Goal: Entertainment & Leisure: Consume media (video, audio)

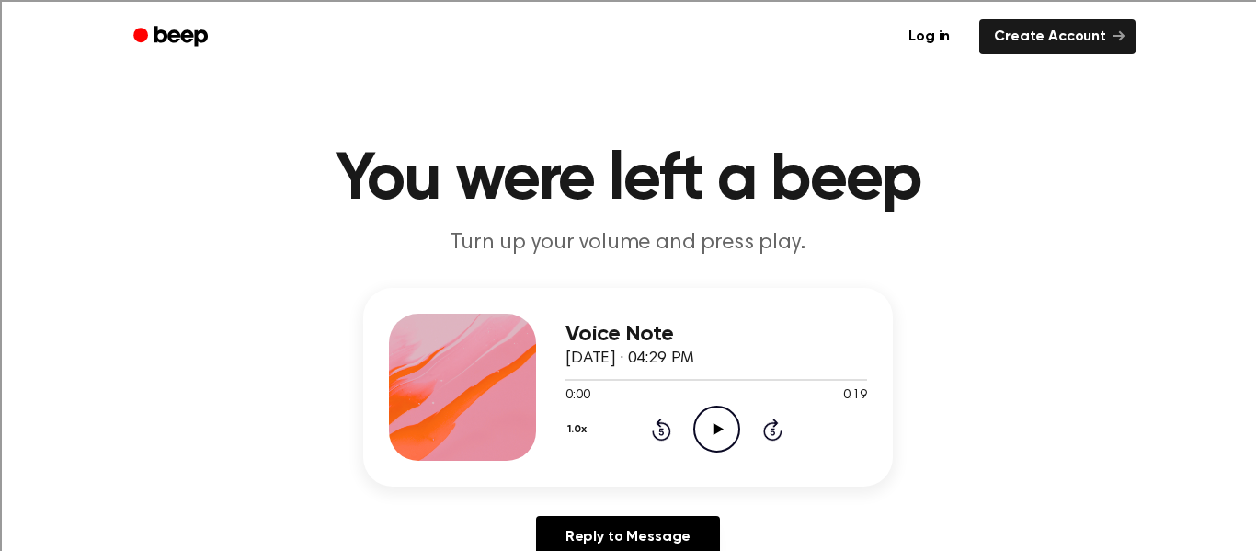
click at [711, 428] on icon "Play Audio" at bounding box center [716, 429] width 47 height 47
click at [712, 439] on icon "Play Audio" at bounding box center [716, 429] width 47 height 47
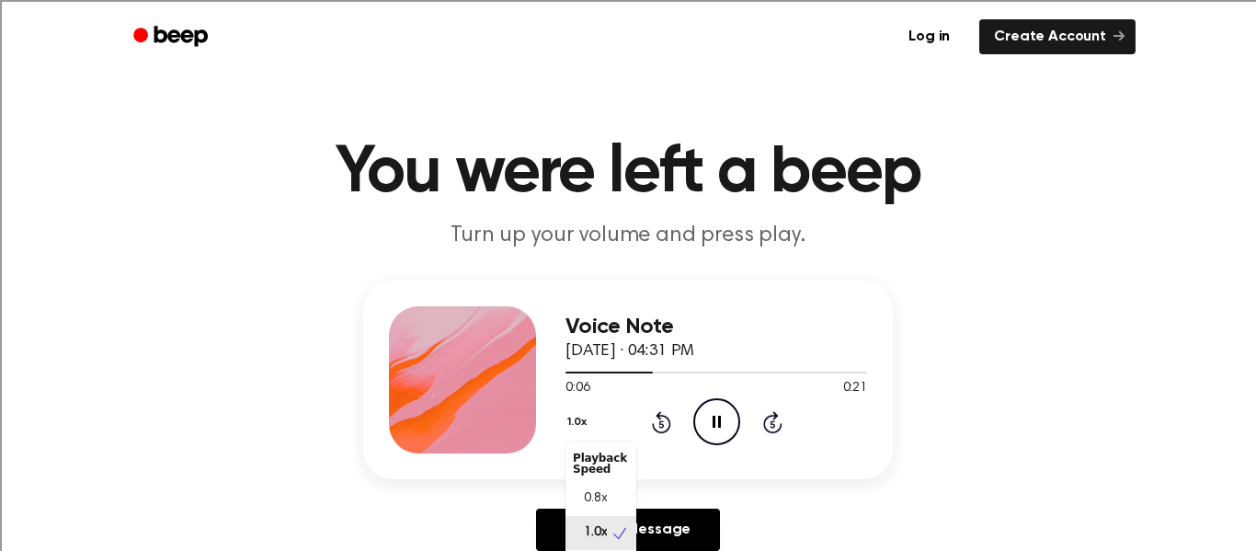
click at [581, 424] on button "1.0x" at bounding box center [580, 422] width 28 height 31
click at [577, 489] on div "0.8x" at bounding box center [590, 498] width 34 height 19
click at [486, 532] on div "Reply to Message" at bounding box center [628, 537] width 530 height 57
click at [486, 514] on div "Reply to Message" at bounding box center [628, 537] width 530 height 57
click at [573, 420] on button "0.8x" at bounding box center [581, 422] width 31 height 31
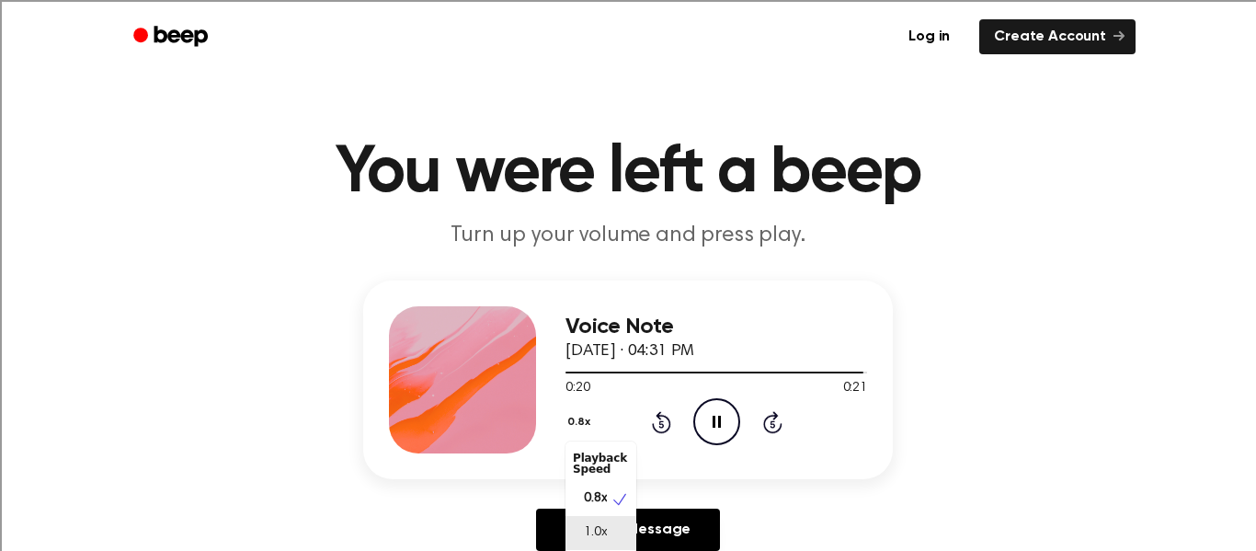
click at [586, 521] on div "1.0x" at bounding box center [601, 533] width 71 height 34
click at [576, 430] on button "1.0x" at bounding box center [580, 422] width 28 height 31
click at [286, 402] on div "Voice Note October 1, 2025 · 04:31 PM 0:21 0:21 Your browser does not support t…" at bounding box center [628, 423] width 1212 height 285
click at [1236, 304] on main "You were left a beep Turn up your volume and press play. Voice Note October 1, …" at bounding box center [628, 560] width 1256 height 1134
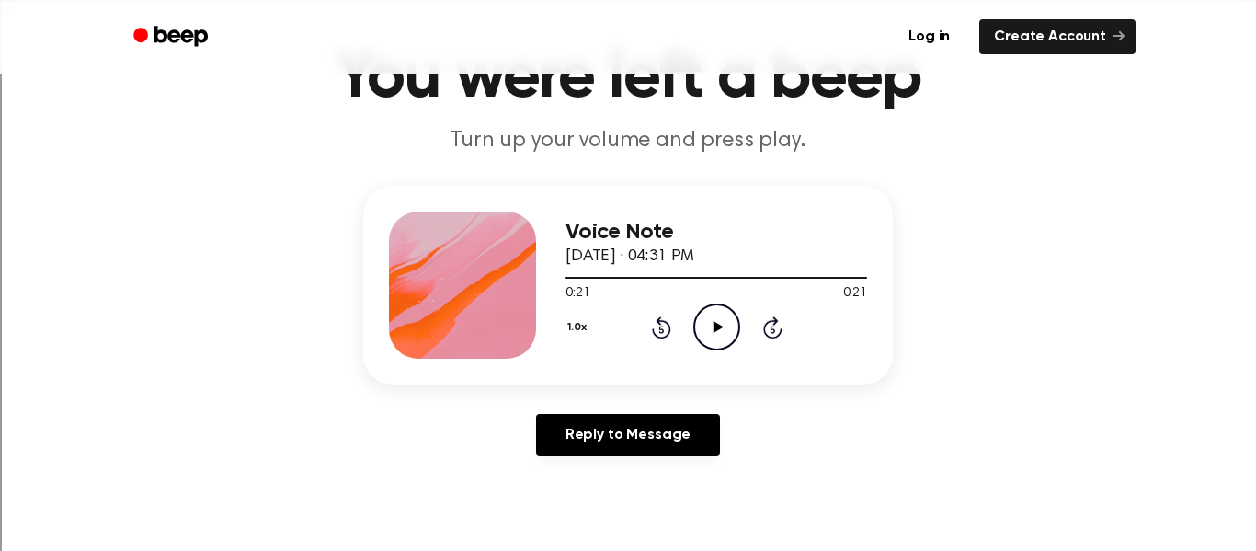
scroll to position [104, 0]
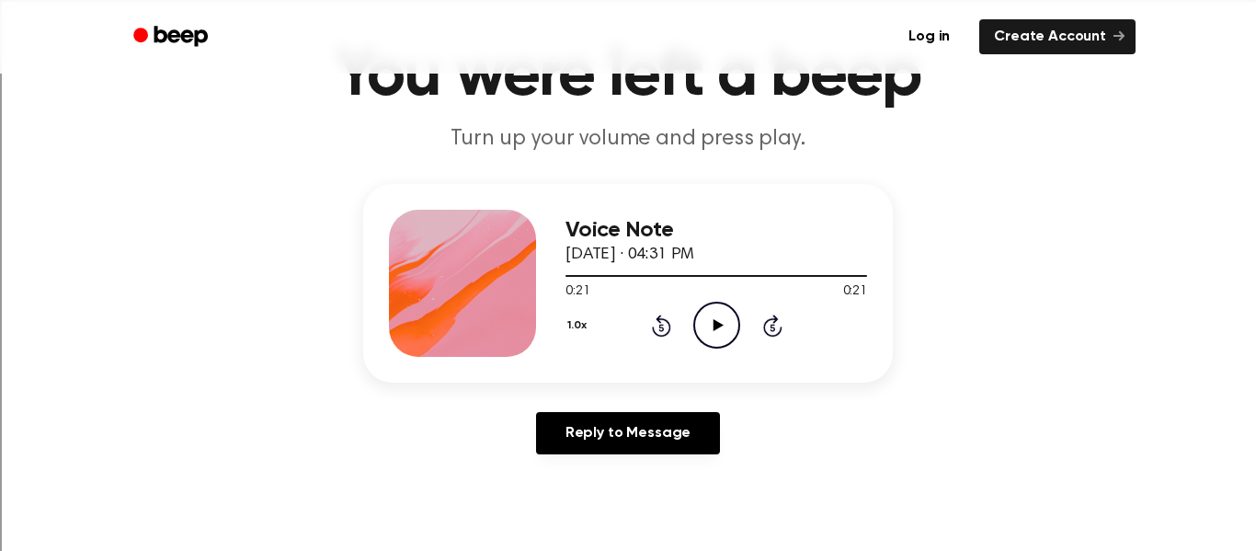
click at [568, 334] on button "1.0x" at bounding box center [580, 325] width 28 height 31
click at [567, 334] on button "1.0x" at bounding box center [580, 325] width 28 height 31
click at [721, 322] on icon "Play Audio" at bounding box center [716, 325] width 47 height 47
click at [579, 325] on button "1.0x" at bounding box center [580, 325] width 28 height 31
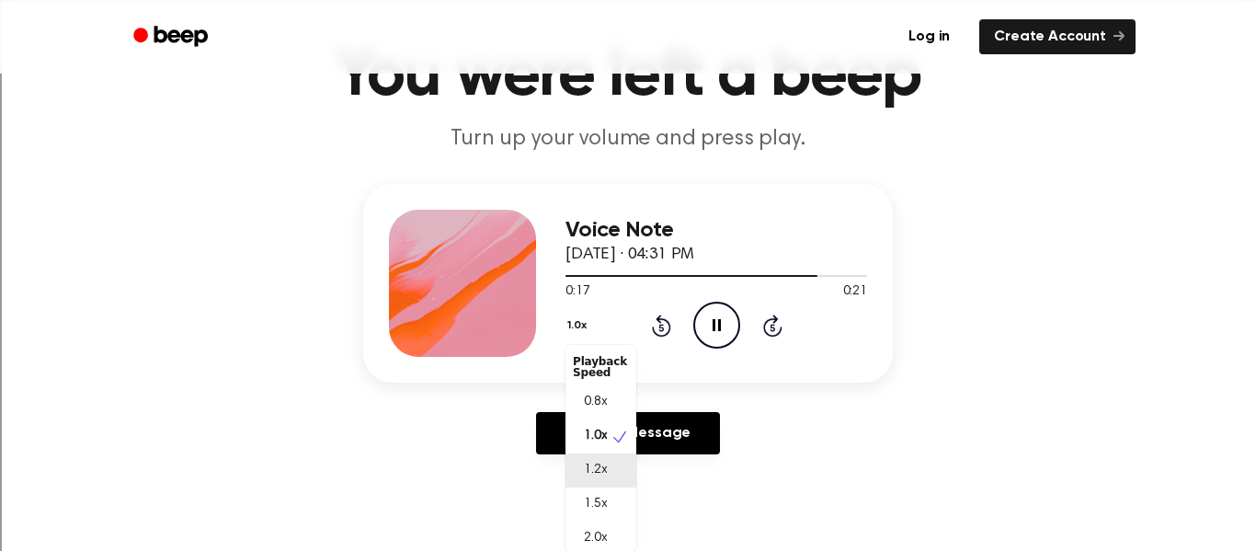
click at [581, 474] on div "1.2x" at bounding box center [590, 470] width 34 height 19
click at [573, 329] on button "1.2x" at bounding box center [579, 325] width 27 height 31
click at [573, 427] on div "1.0x" at bounding box center [590, 436] width 34 height 19
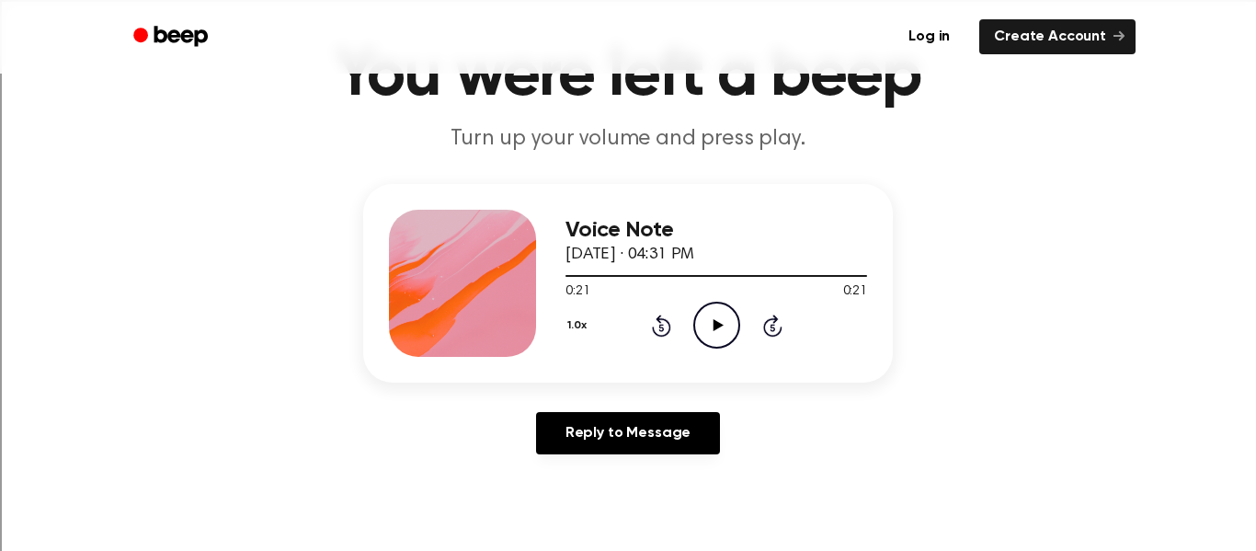
click at [710, 321] on icon "Play Audio" at bounding box center [716, 325] width 47 height 47
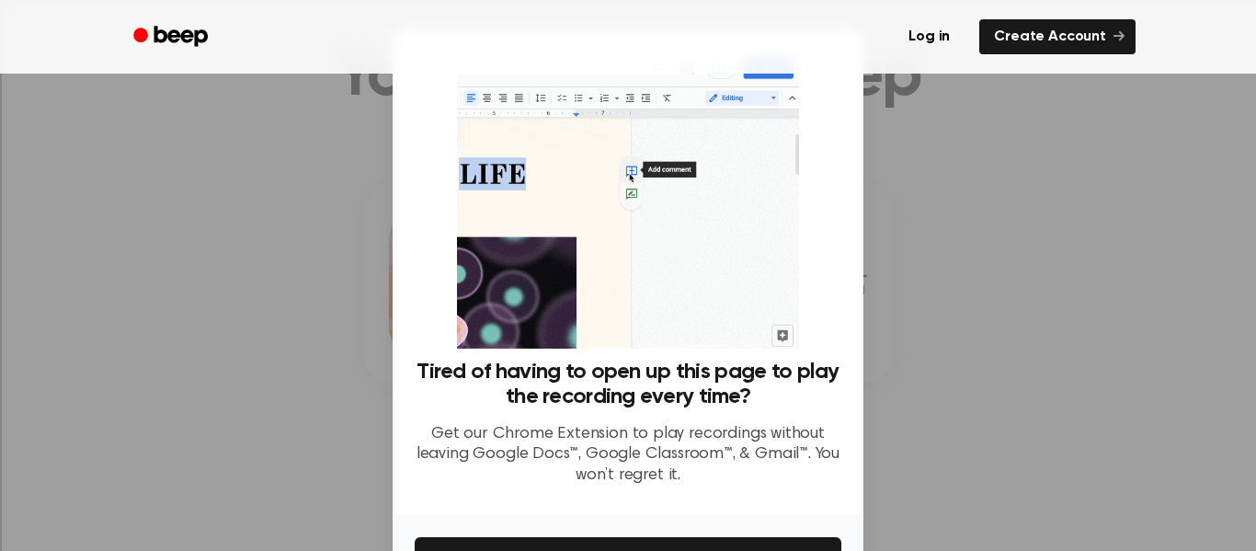
click at [309, 361] on div at bounding box center [628, 275] width 1256 height 551
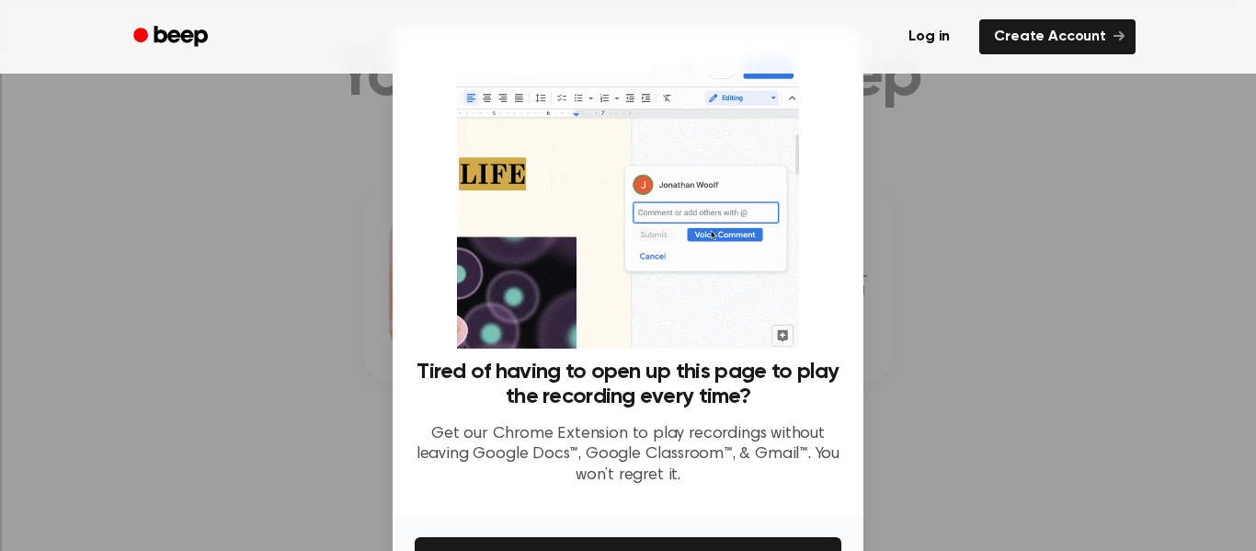
click at [476, 399] on h3 "Tired of having to open up this page to play the recording every time?" at bounding box center [628, 385] width 427 height 50
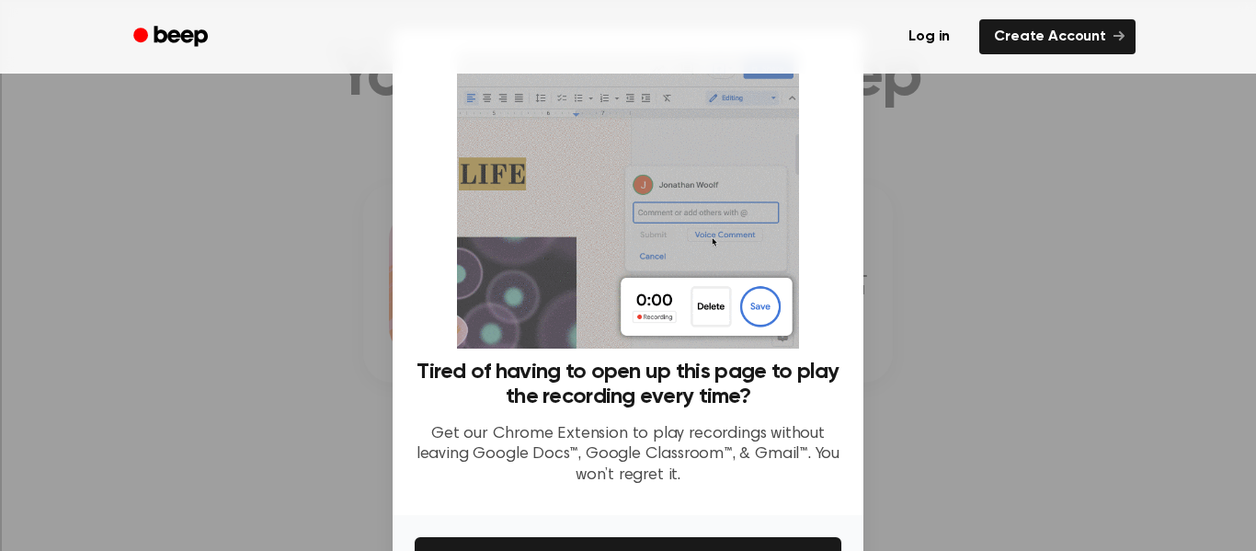
click at [356, 369] on div at bounding box center [628, 275] width 1256 height 551
click at [376, 280] on div at bounding box center [628, 275] width 1256 height 551
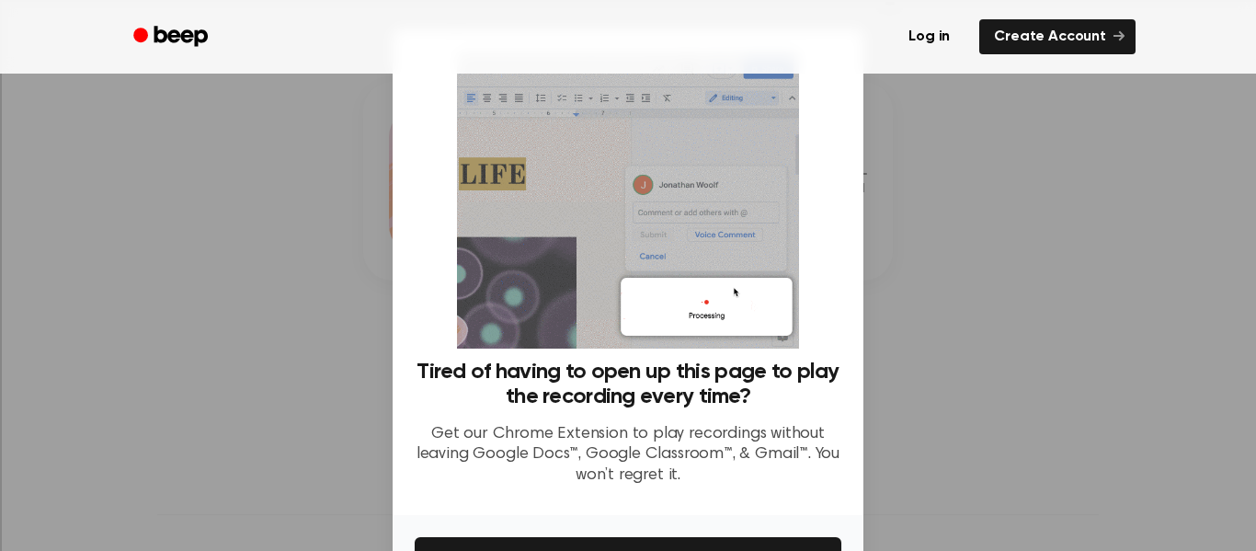
scroll to position [189, 0]
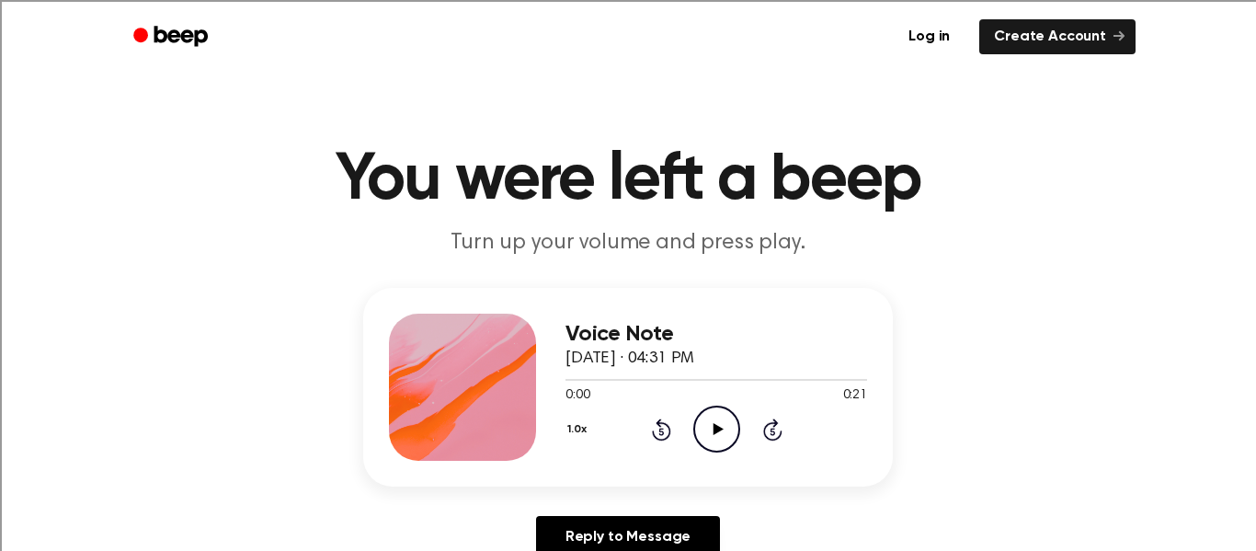
click at [496, 325] on div at bounding box center [462, 387] width 147 height 147
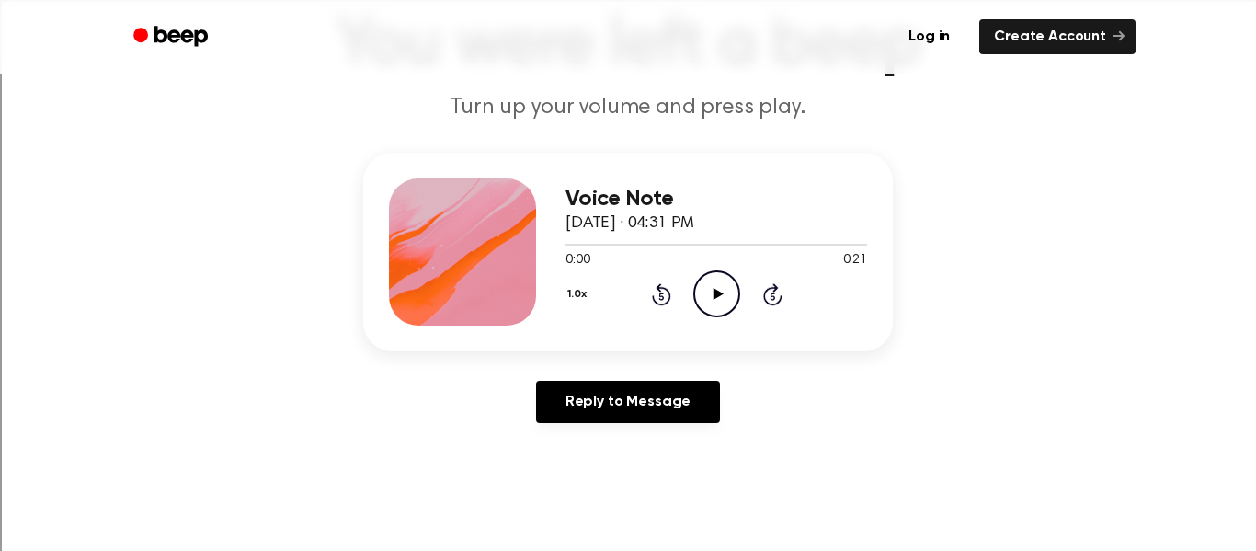
scroll to position [140, 0]
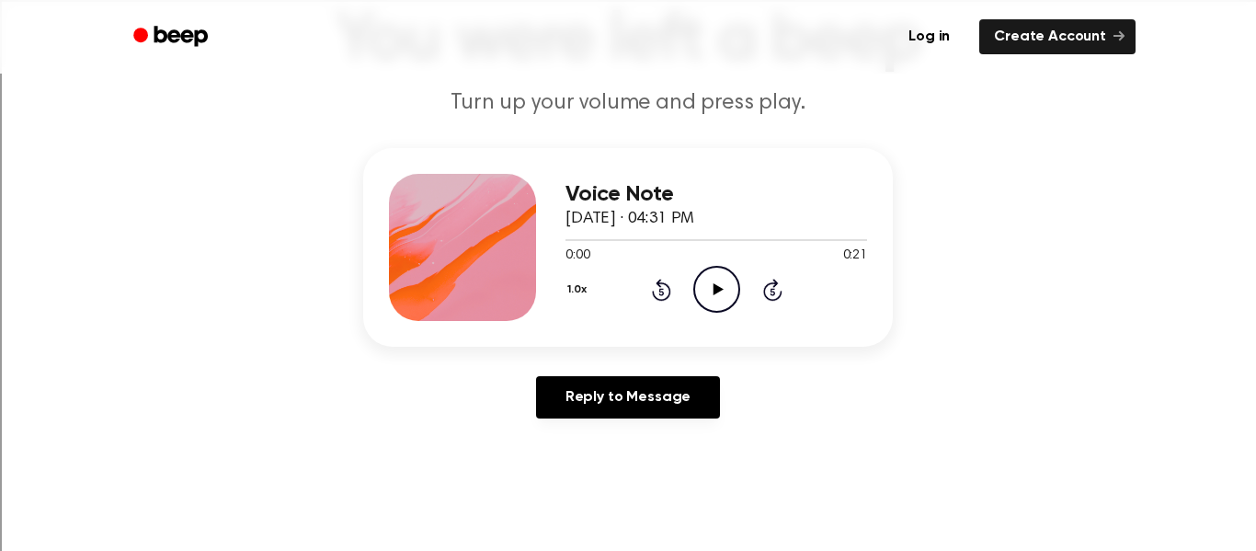
click at [560, 300] on div "Voice Note October 1, 2025 · 04:31 PM 0:00 0:21 Your browser does not support t…" at bounding box center [628, 247] width 530 height 199
click at [570, 291] on button "1.0x" at bounding box center [580, 289] width 28 height 31
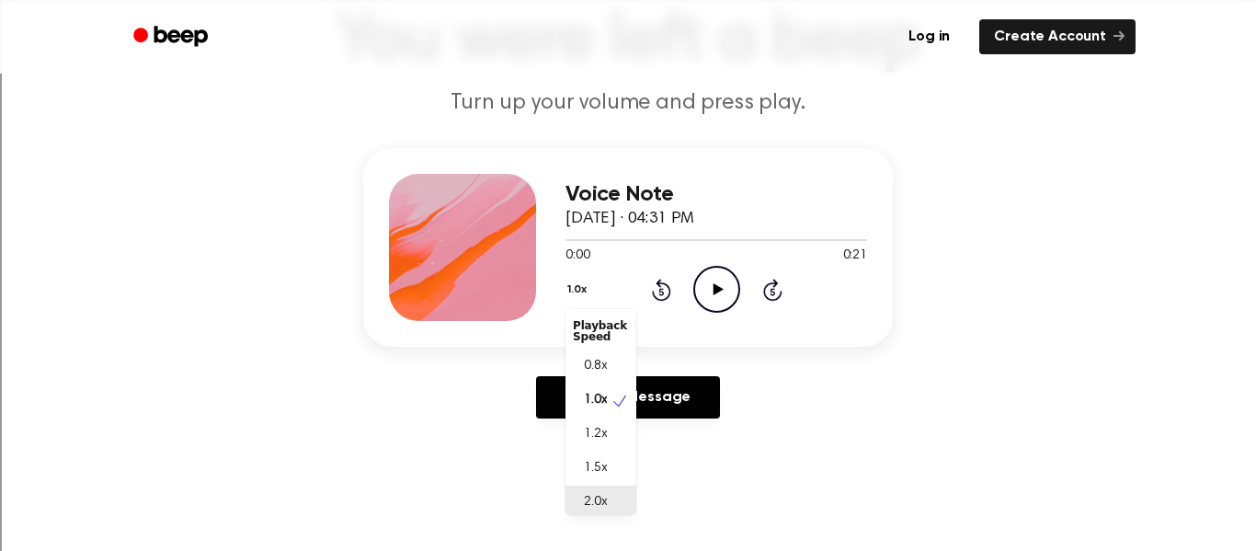
scroll to position [5, 0]
click at [600, 489] on div "2.0x" at bounding box center [601, 498] width 71 height 34
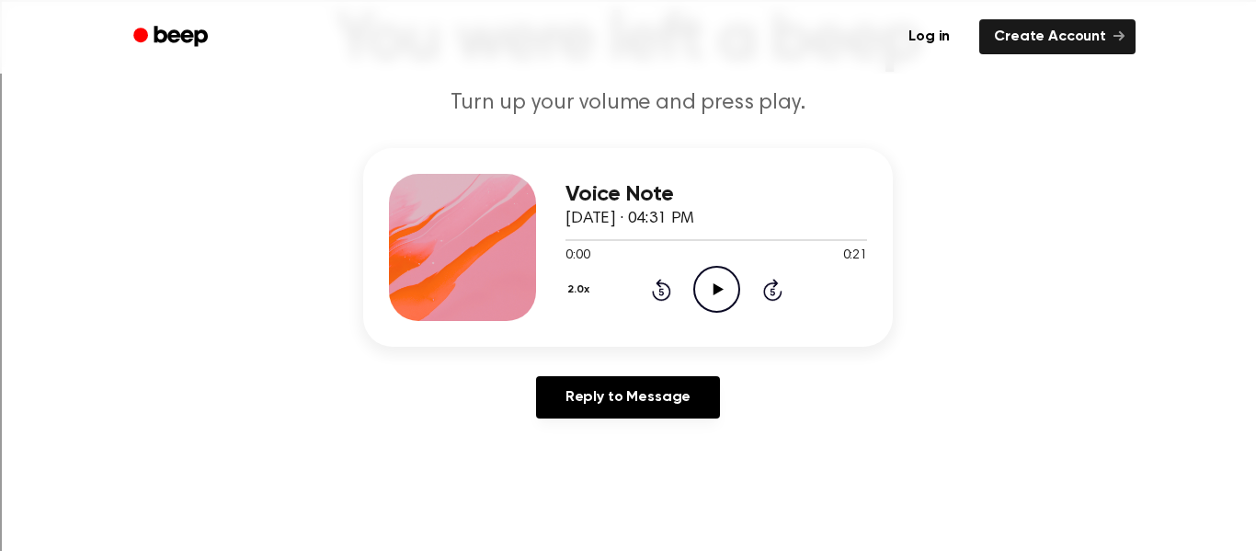
click at [736, 296] on icon "Play Audio" at bounding box center [716, 289] width 47 height 47
click at [572, 291] on button "2.0x" at bounding box center [581, 289] width 30 height 31
click at [584, 396] on span "1.0x" at bounding box center [595, 395] width 23 height 19
click at [570, 298] on button "1.0x" at bounding box center [580, 289] width 28 height 31
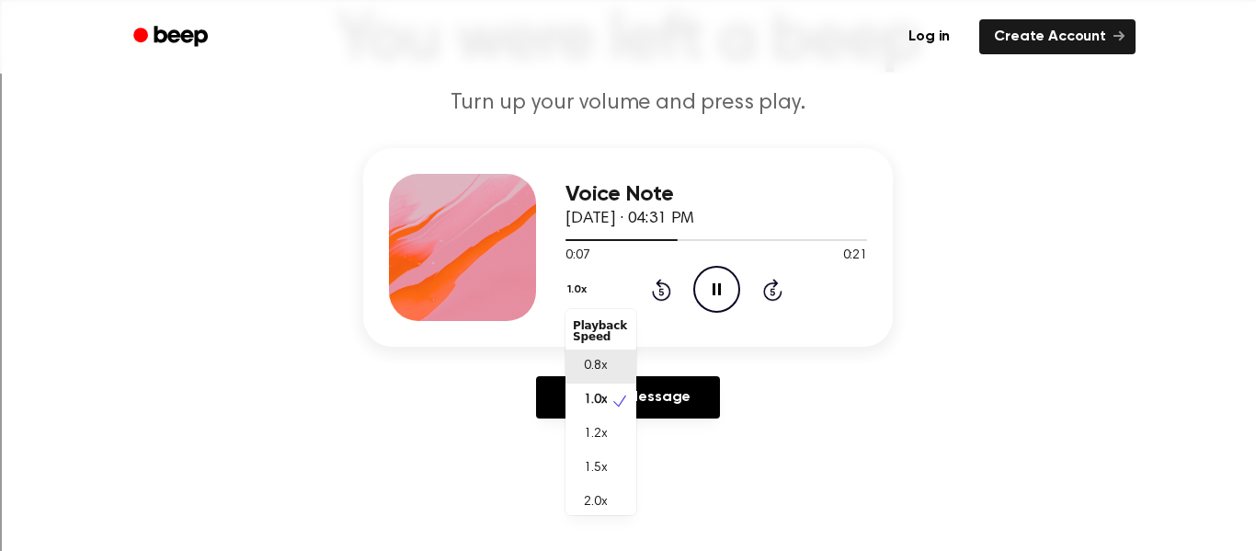
click at [589, 356] on div "0.8x" at bounding box center [601, 367] width 71 height 34
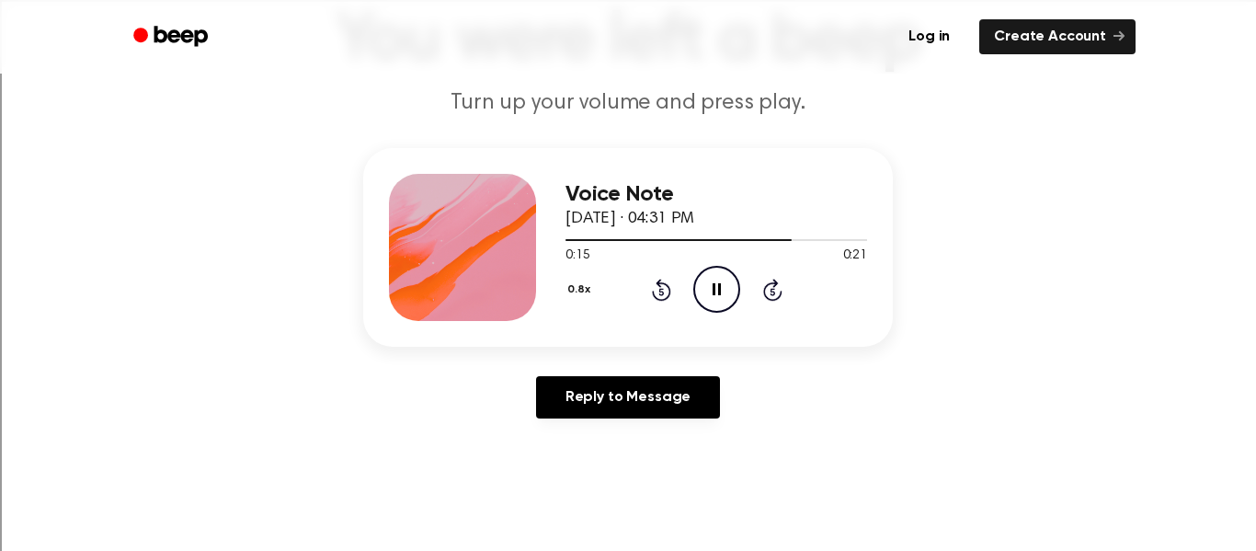
click at [578, 291] on button "0.8x" at bounding box center [581, 289] width 31 height 31
click at [590, 399] on span "1.0x" at bounding box center [595, 400] width 23 height 19
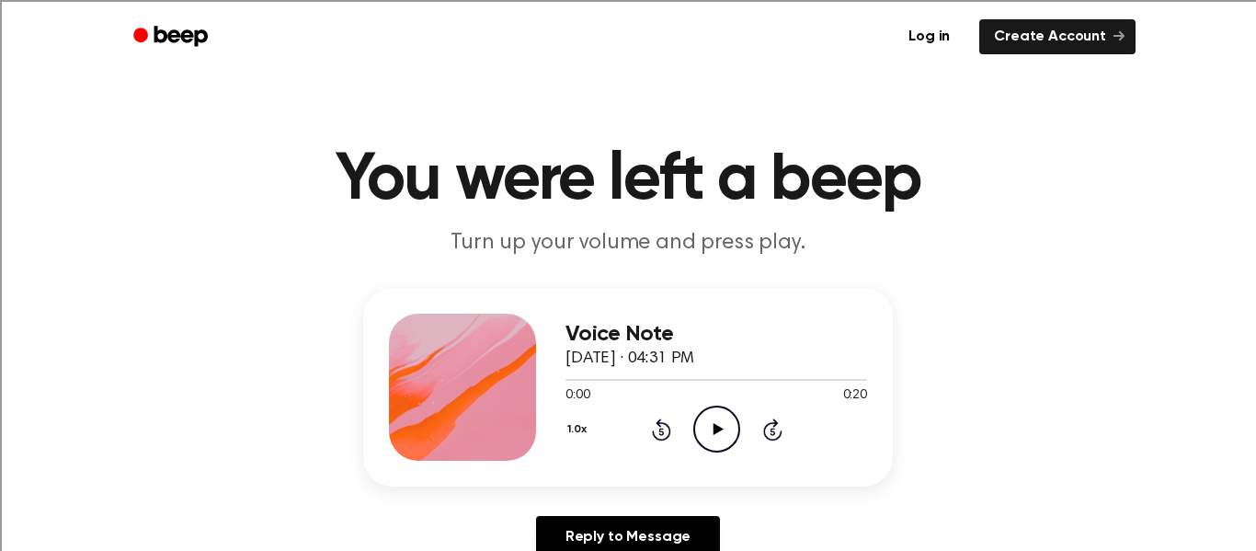
click at [703, 421] on icon "Play Audio" at bounding box center [716, 429] width 47 height 47
click at [714, 419] on icon "Play Audio" at bounding box center [716, 429] width 47 height 47
click at [1105, 398] on div "Voice Note [DATE] · 04:32 PM 0:03 0:21 Your browser does not support the [objec…" at bounding box center [628, 430] width 1212 height 285
click at [1088, 400] on div "Voice Note [DATE] · 04:32 PM 0:04 0:21 Your browser does not support the [objec…" at bounding box center [628, 430] width 1212 height 285
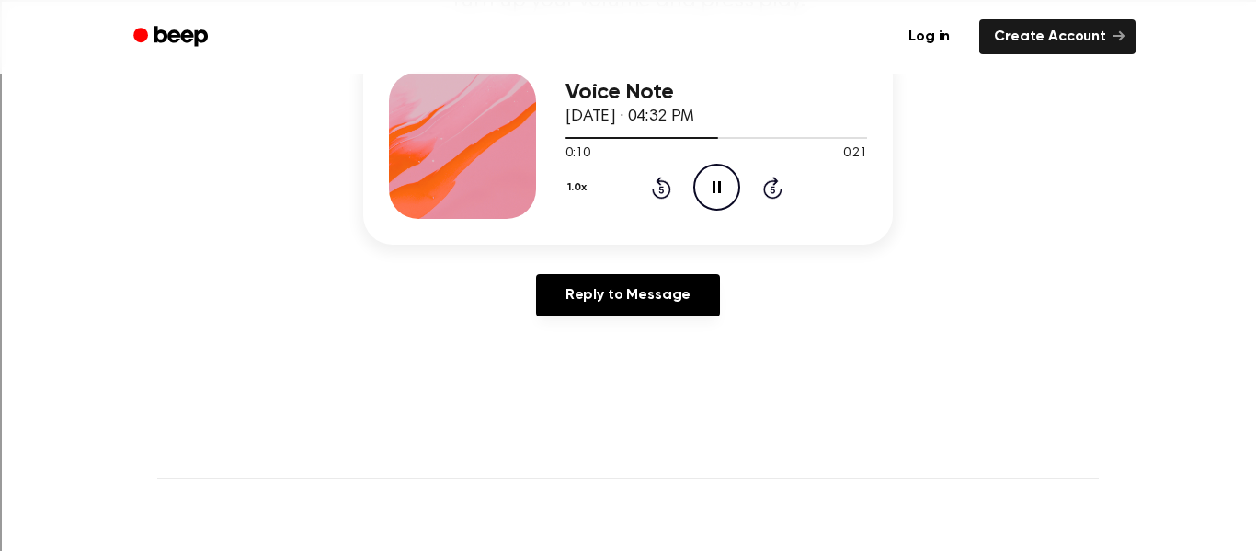
scroll to position [239, 0]
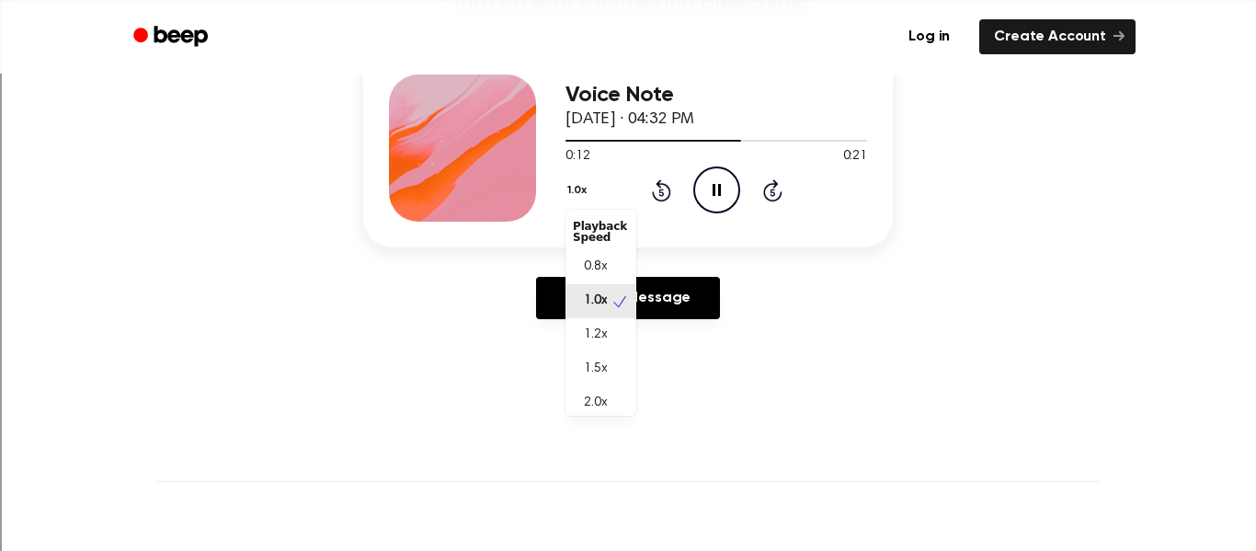
click at [585, 181] on button "1.0x" at bounding box center [580, 190] width 28 height 31
click at [585, 182] on button "1.0x" at bounding box center [580, 190] width 28 height 31
click at [586, 192] on button "1.0x" at bounding box center [580, 190] width 28 height 31
click at [664, 190] on icon "Rewind 5 seconds" at bounding box center [661, 190] width 20 height 24
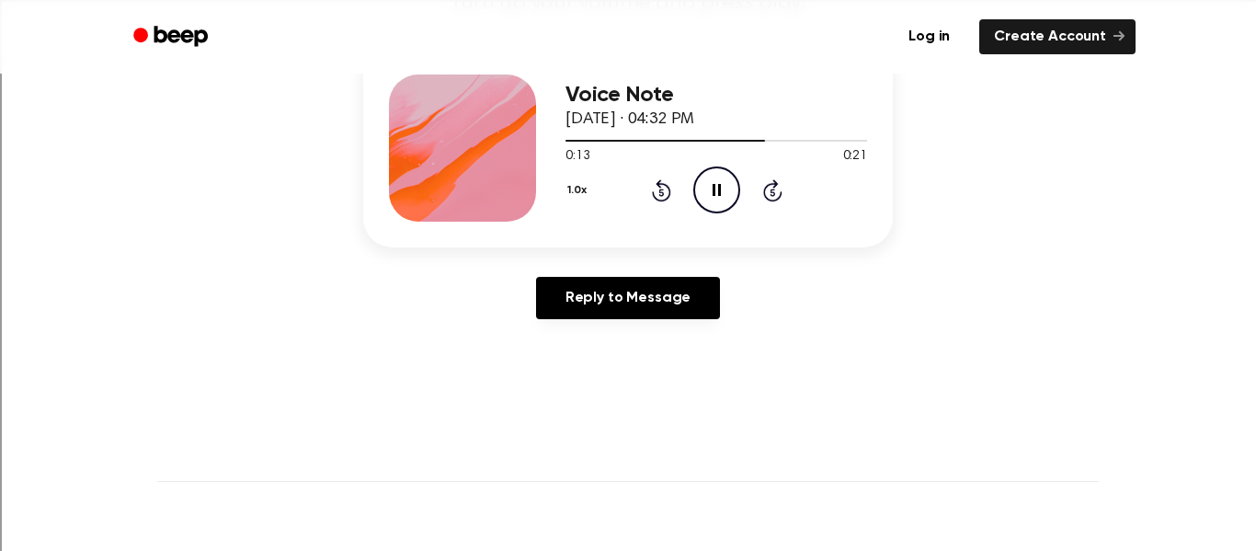
click at [664, 190] on icon "Rewind 5 seconds" at bounding box center [661, 190] width 20 height 24
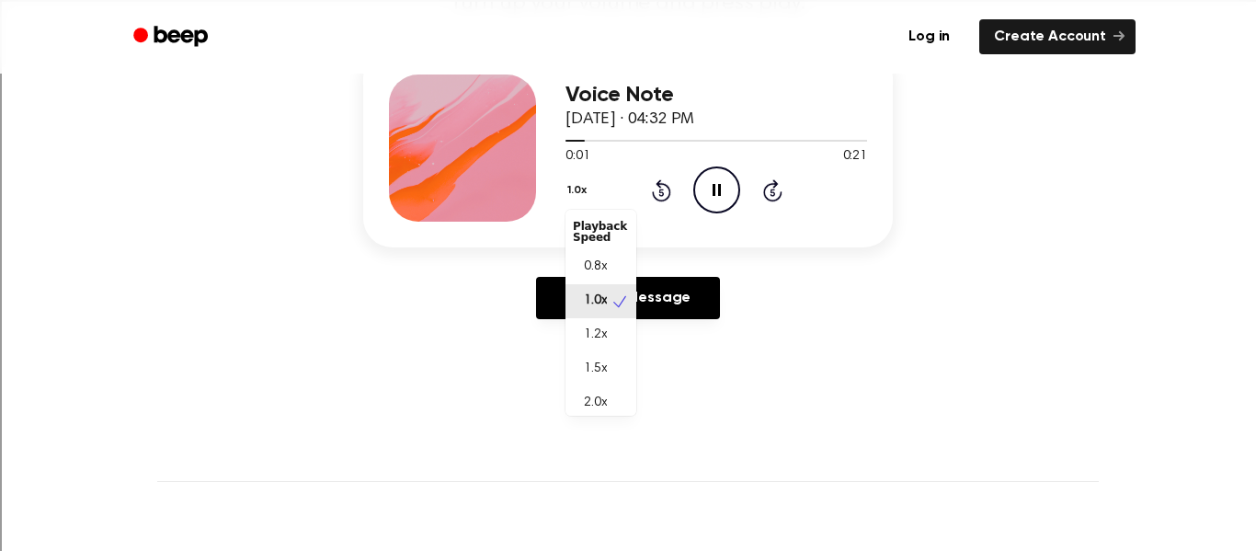
click at [581, 193] on button "1.0x" at bounding box center [580, 190] width 28 height 31
click at [585, 344] on span "1.2x" at bounding box center [595, 335] width 23 height 19
click at [580, 201] on button "1.2x" at bounding box center [579, 190] width 27 height 31
click at [592, 410] on div "2.0x" at bounding box center [601, 403] width 71 height 34
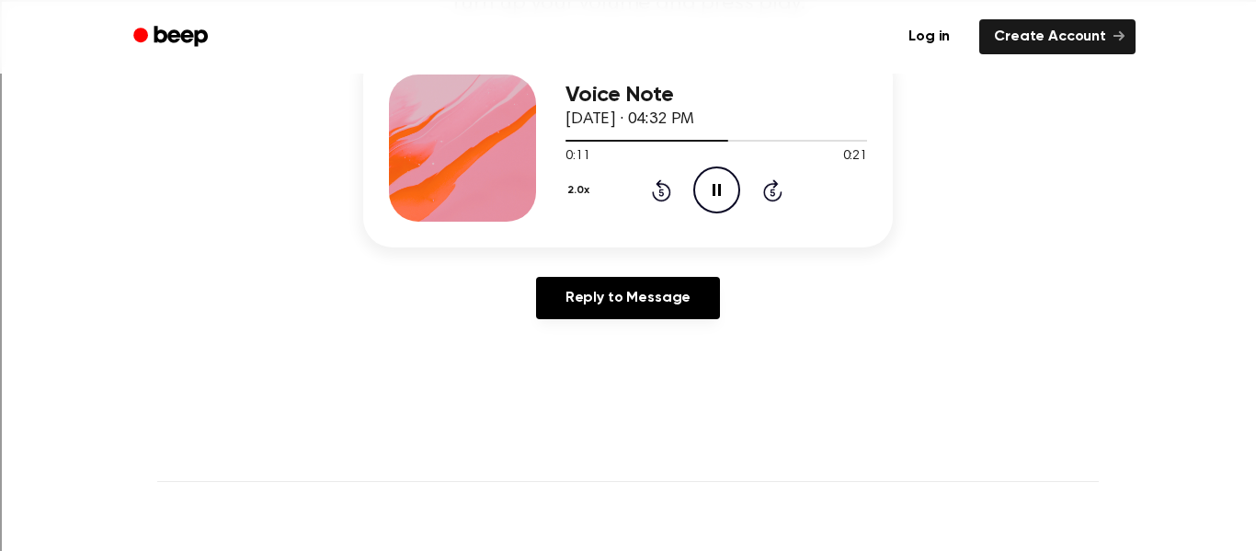
click at [576, 190] on button "2.0x" at bounding box center [581, 190] width 30 height 31
click at [597, 285] on div "1.0x" at bounding box center [601, 297] width 71 height 34
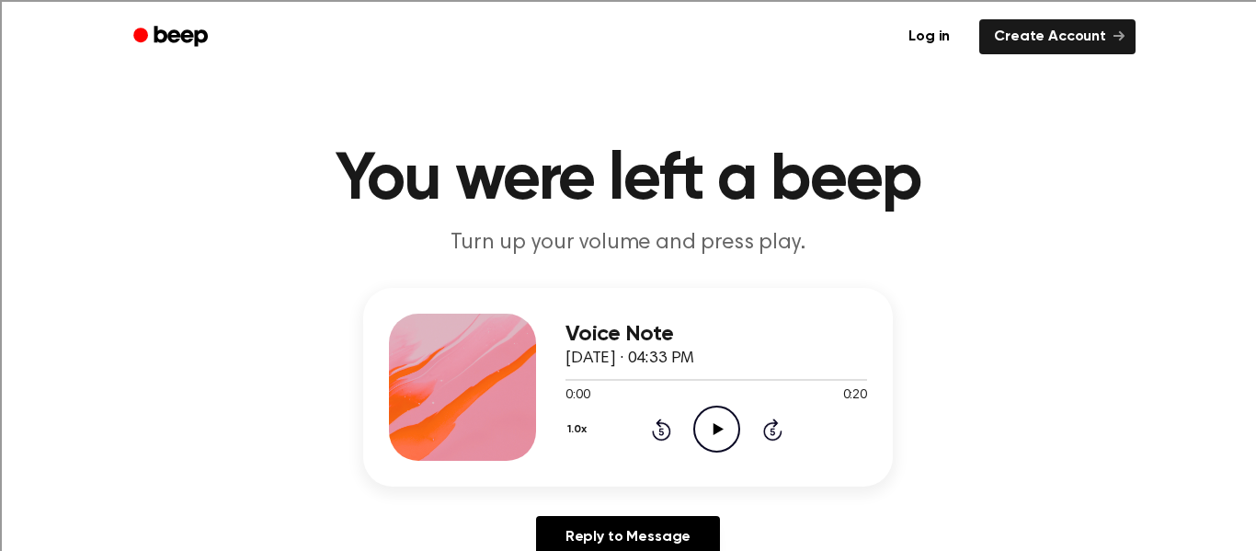
click at [717, 423] on icon "Play Audio" at bounding box center [716, 429] width 47 height 47
click at [728, 421] on icon "Play Audio" at bounding box center [716, 429] width 47 height 47
click at [413, 486] on div "Voice Note October 1, 2025 · 04:34 PM 0:06 0:18 Your browser does not support t…" at bounding box center [628, 387] width 530 height 199
click at [327, 522] on div "Voice Note October 1, 2025 · 04:34 PM 0:07 0:18 Your browser does not support t…" at bounding box center [628, 430] width 1212 height 285
click at [702, 422] on icon "Play Audio" at bounding box center [716, 429] width 47 height 47
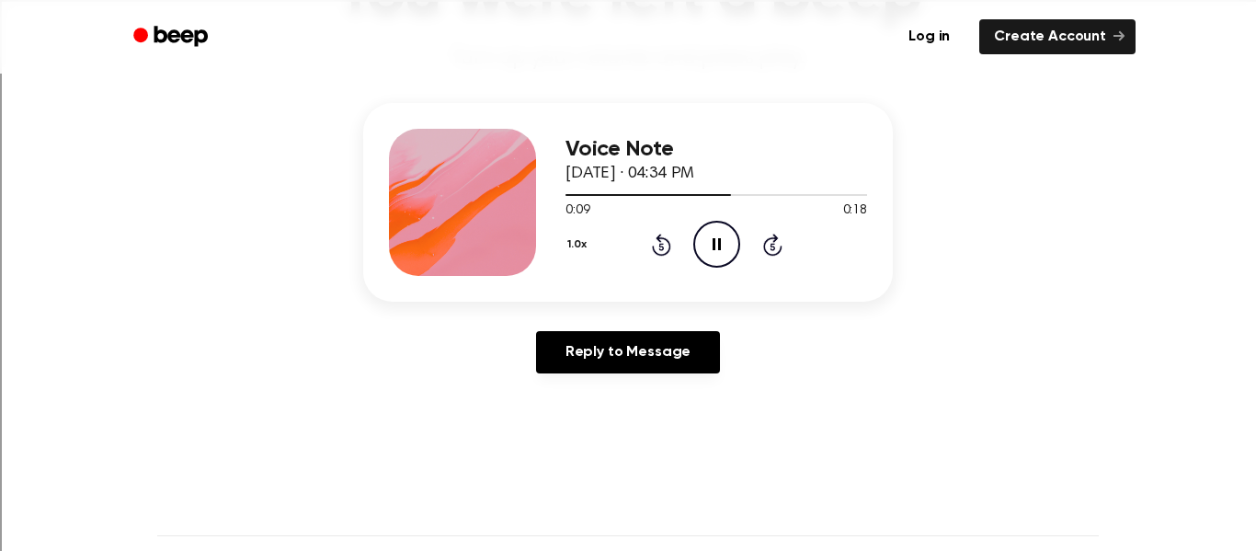
scroll to position [179, 0]
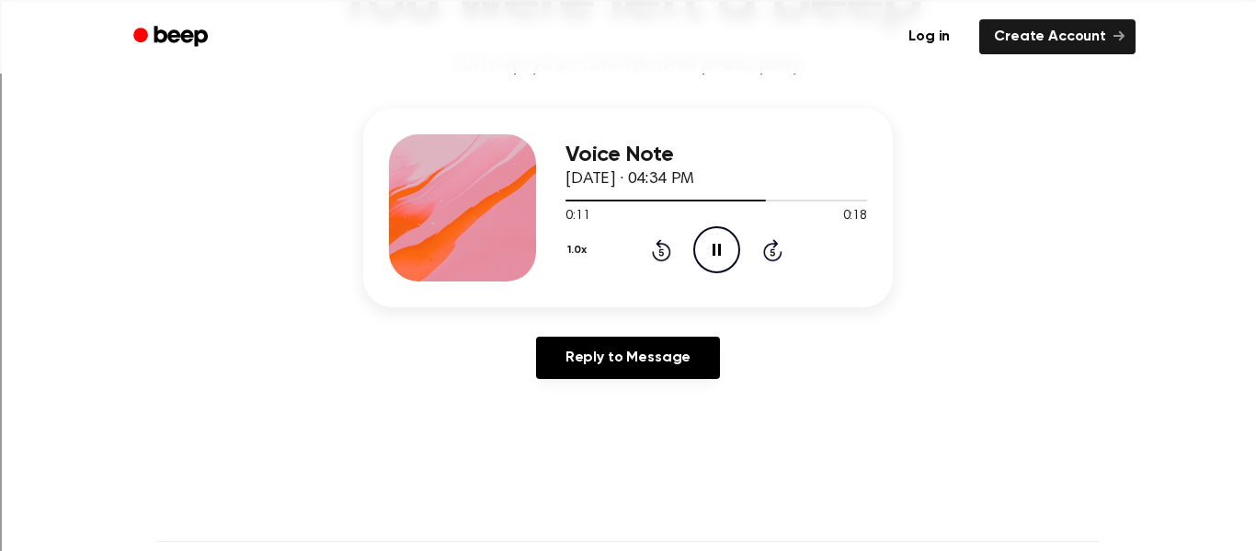
click at [477, 387] on div "Reply to Message" at bounding box center [628, 365] width 530 height 57
click at [664, 251] on icon "Rewind 5 seconds" at bounding box center [661, 250] width 20 height 24
click at [663, 248] on icon "Rewind 5 seconds" at bounding box center [661, 250] width 20 height 24
click at [666, 245] on icon at bounding box center [661, 250] width 19 height 22
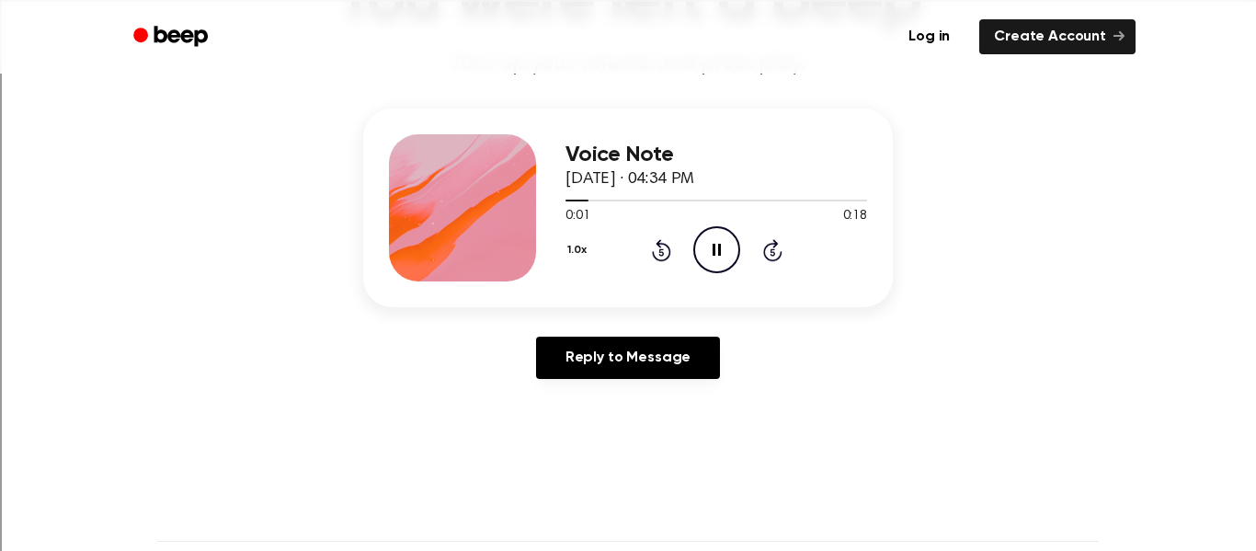
click at [667, 244] on icon "Rewind 5 seconds" at bounding box center [661, 250] width 20 height 24
click at [667, 241] on icon "Rewind 5 seconds" at bounding box center [661, 250] width 20 height 24
click at [668, 241] on icon "Rewind 5 seconds" at bounding box center [661, 250] width 20 height 24
click at [666, 242] on icon "Rewind 5 seconds" at bounding box center [661, 250] width 20 height 24
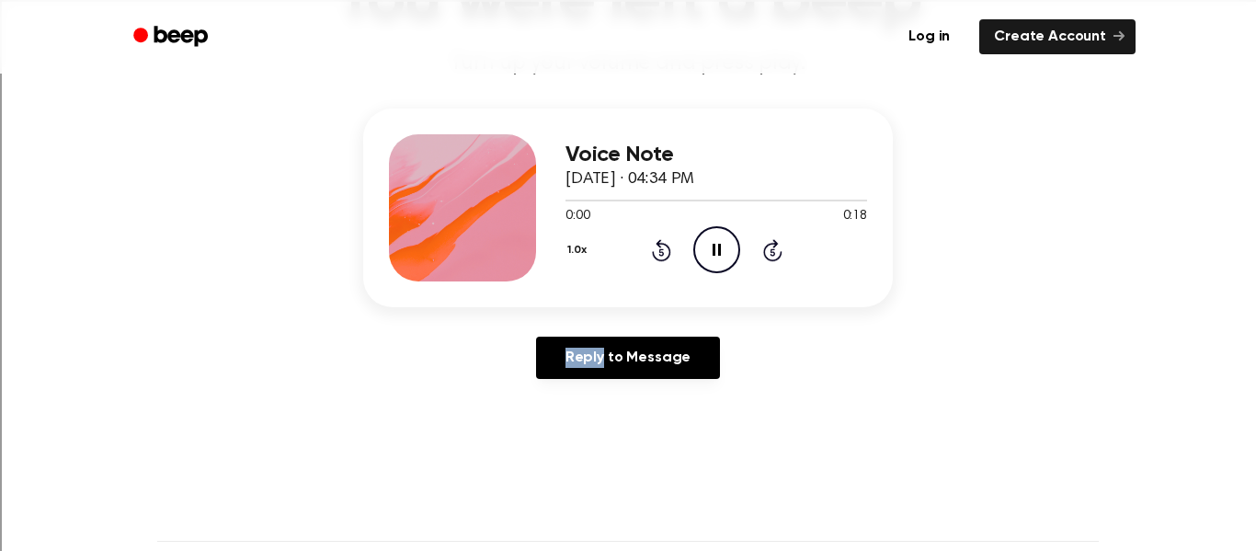
click at [666, 242] on icon "Rewind 5 seconds" at bounding box center [661, 250] width 20 height 24
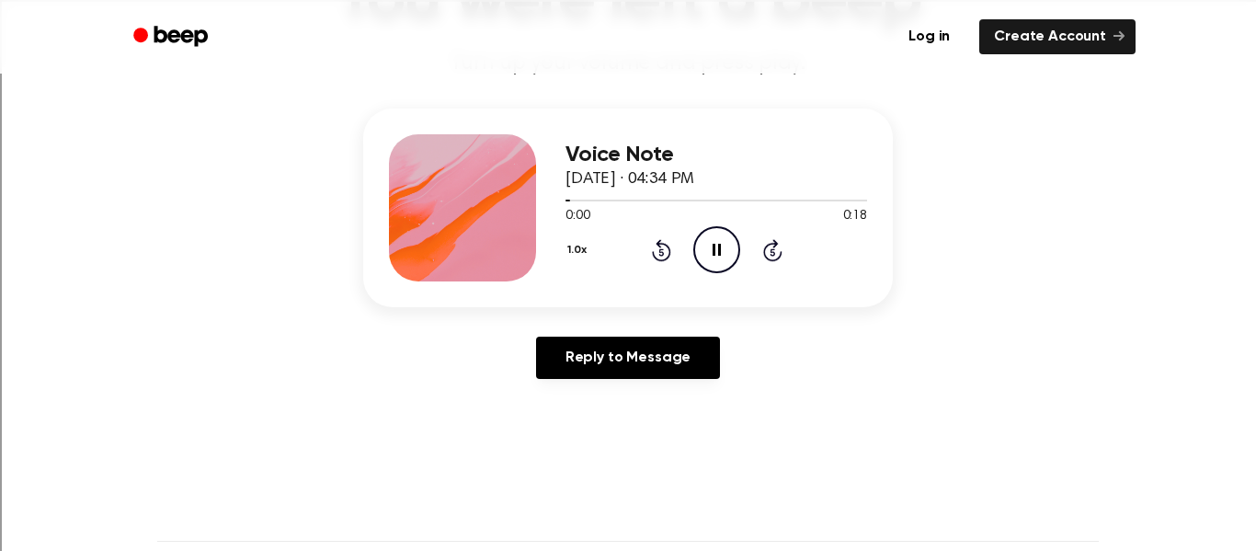
click at [666, 242] on icon "Rewind 5 seconds" at bounding box center [661, 250] width 20 height 24
click at [668, 243] on icon "Rewind 5 seconds" at bounding box center [661, 250] width 20 height 24
click at [659, 243] on icon at bounding box center [661, 250] width 19 height 22
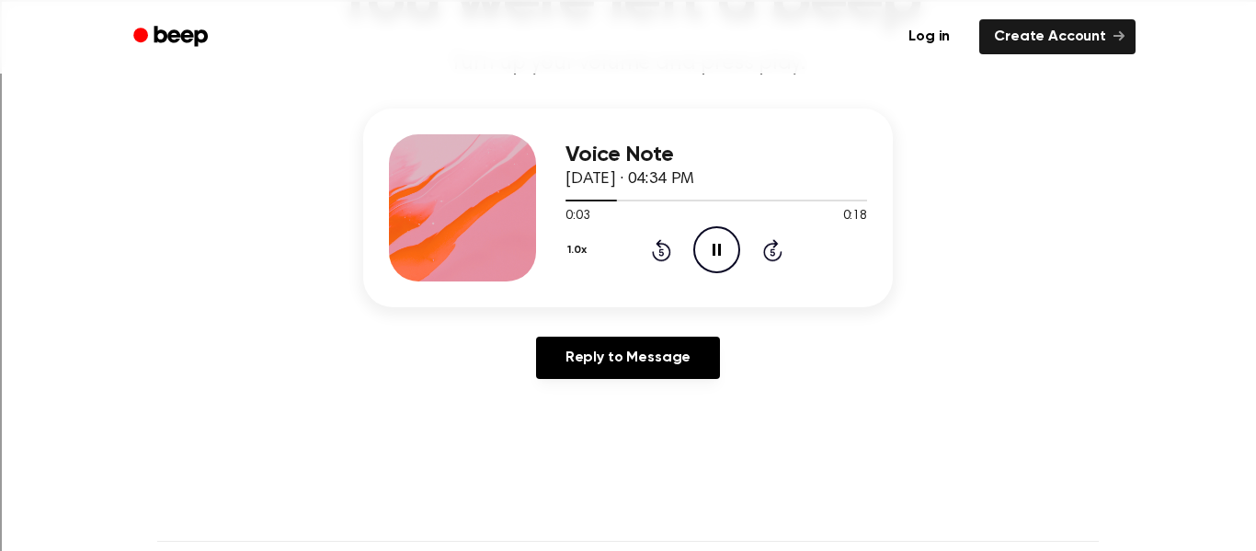
click at [659, 243] on icon at bounding box center [661, 250] width 19 height 22
click at [587, 246] on button "1.0x" at bounding box center [580, 250] width 28 height 31
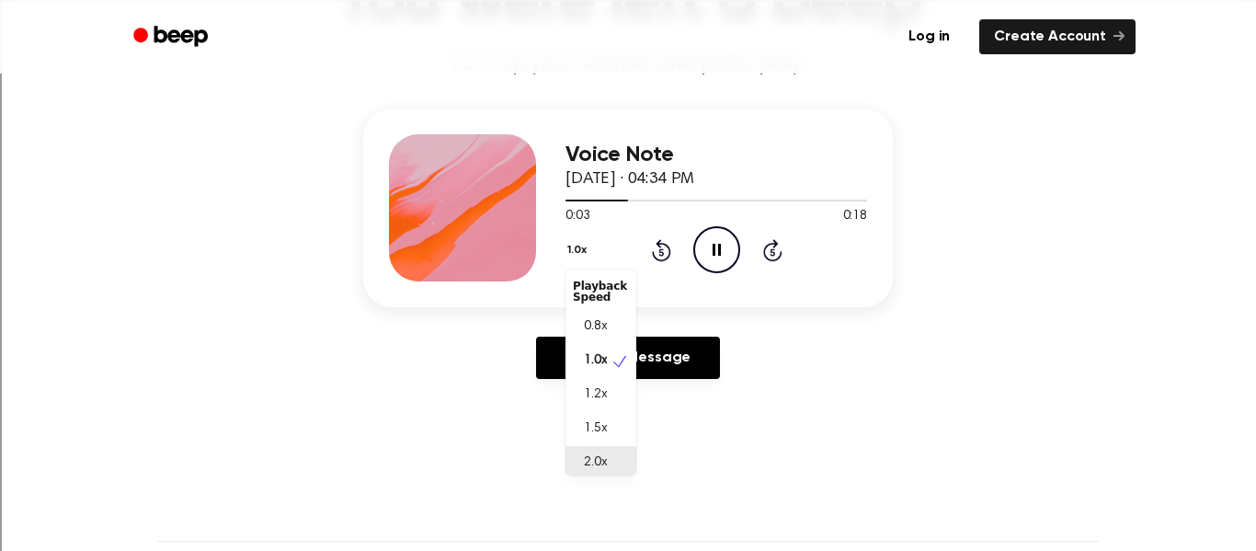
click at [616, 456] on div "2.0x" at bounding box center [601, 463] width 71 height 34
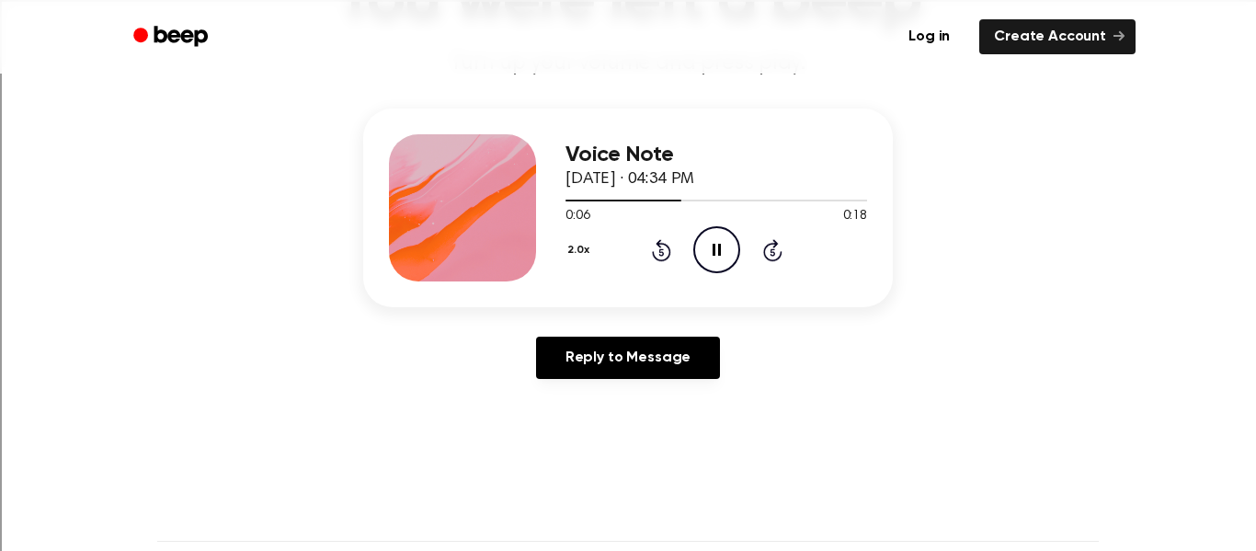
click at [653, 246] on icon "Rewind 5 seconds" at bounding box center [661, 250] width 20 height 24
click at [653, 244] on icon "Rewind 5 seconds" at bounding box center [661, 250] width 20 height 24
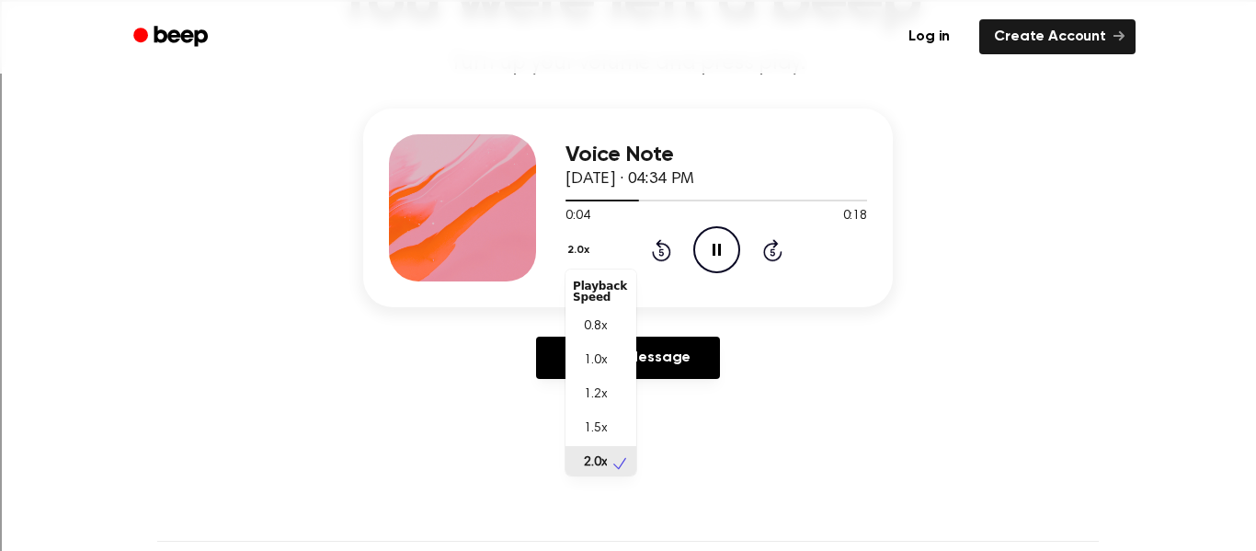
click at [571, 244] on button "2.0x" at bounding box center [581, 250] width 30 height 31
click at [584, 320] on span "0.8x" at bounding box center [595, 322] width 23 height 19
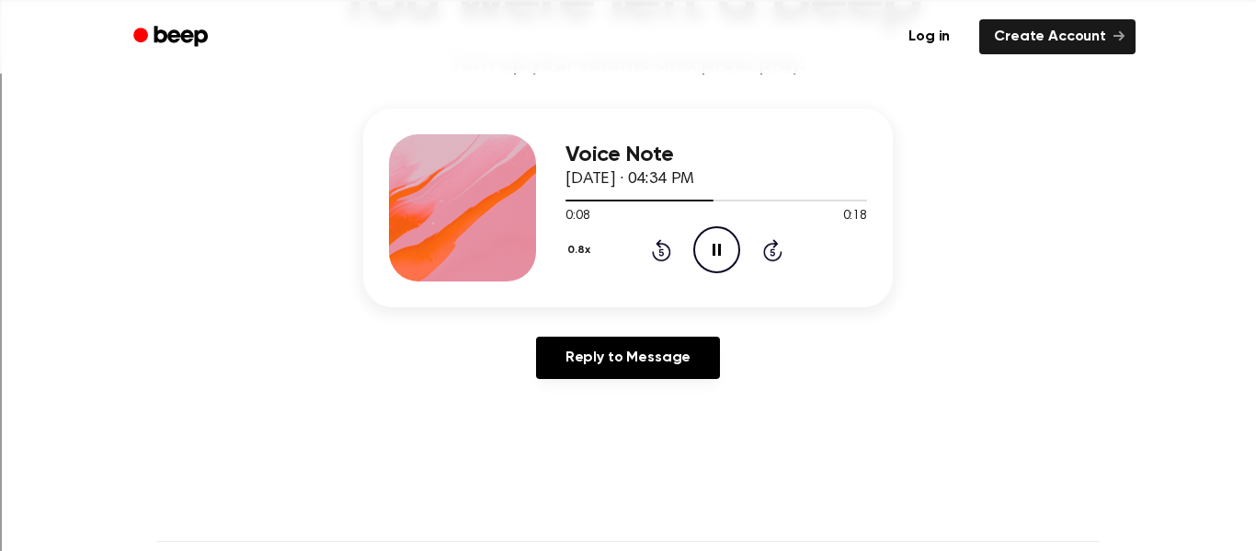
click at [670, 253] on icon at bounding box center [661, 250] width 19 height 22
click at [667, 253] on icon "Rewind 5 seconds" at bounding box center [661, 250] width 20 height 24
click at [668, 253] on icon at bounding box center [661, 250] width 19 height 22
click at [667, 253] on icon "Rewind 5 seconds" at bounding box center [661, 250] width 20 height 24
click at [659, 246] on icon at bounding box center [661, 250] width 19 height 22
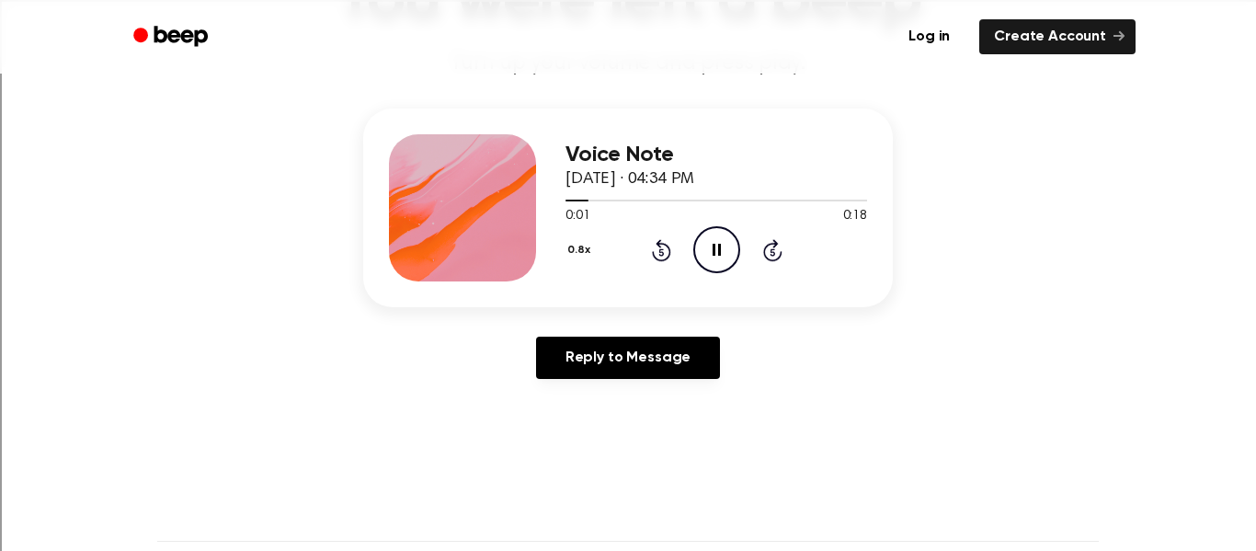
click at [660, 247] on icon at bounding box center [661, 250] width 19 height 22
click at [585, 251] on button "0.8x" at bounding box center [581, 250] width 31 height 31
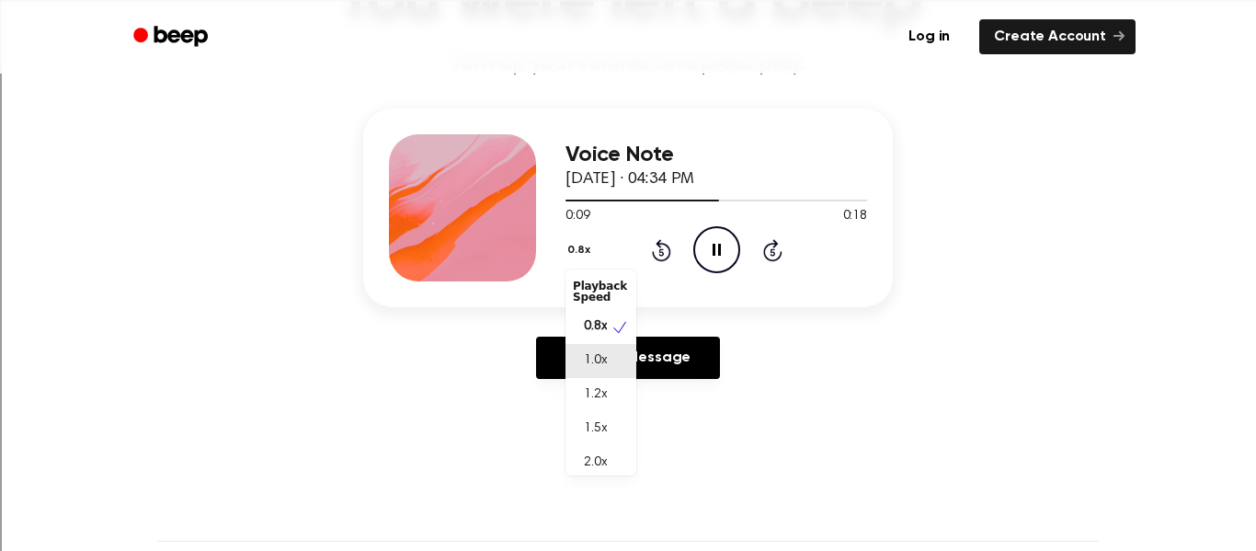
click at [608, 361] on div "1.0x" at bounding box center [601, 361] width 71 height 34
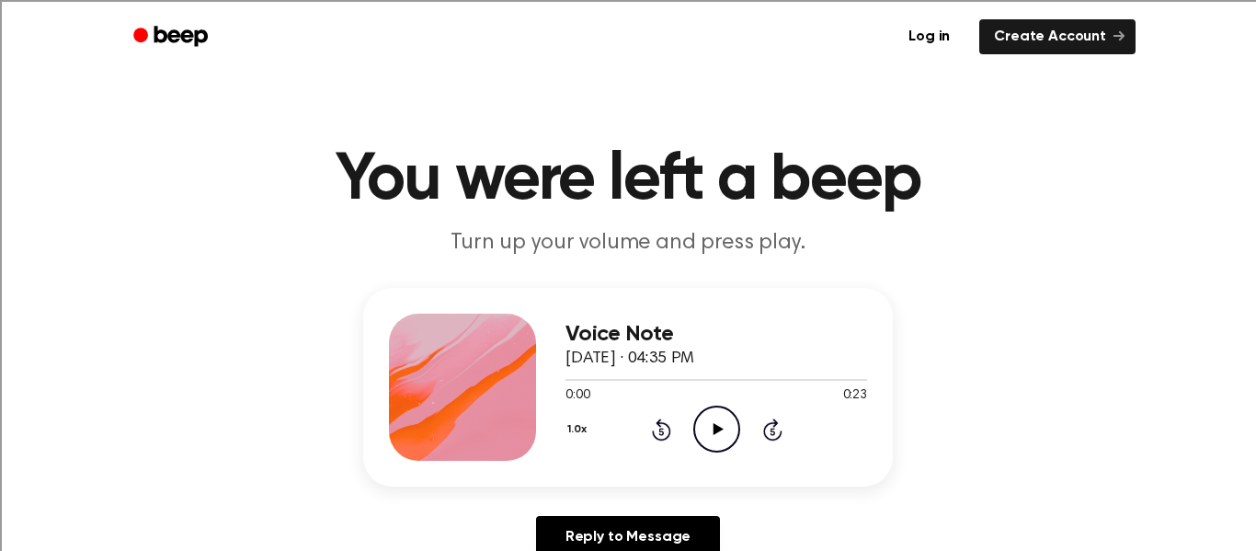
click at [724, 421] on icon "Play Audio" at bounding box center [716, 429] width 47 height 47
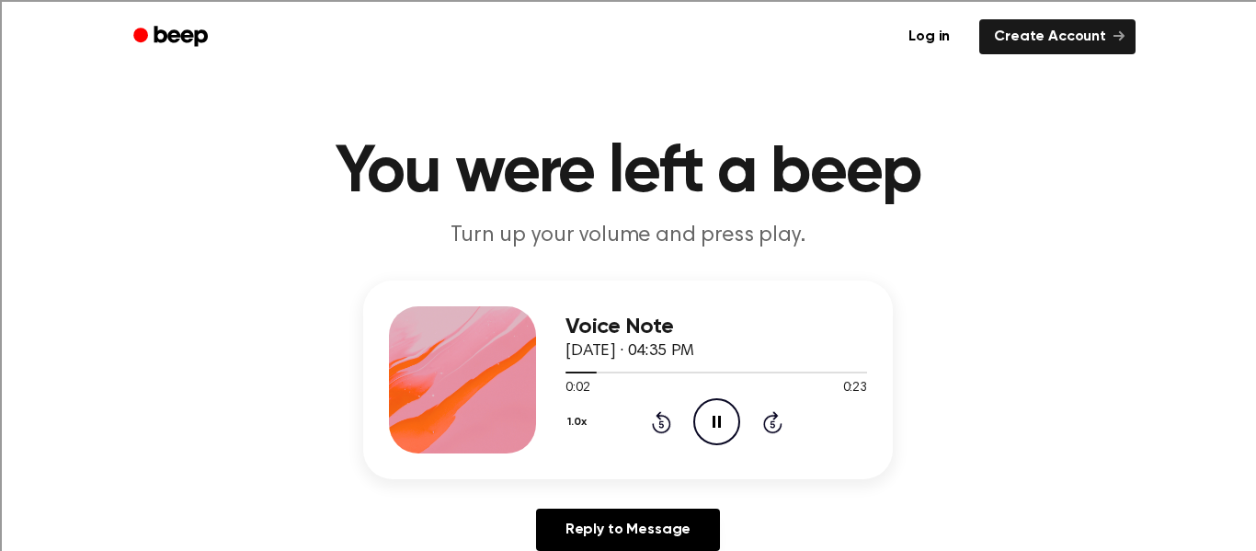
click at [567, 424] on button "1.0x" at bounding box center [580, 422] width 28 height 31
click at [658, 418] on icon at bounding box center [661, 422] width 19 height 22
click at [658, 419] on icon "Rewind 5 seconds" at bounding box center [661, 422] width 20 height 24
click at [652, 301] on div "Voice Note [DATE] · 04:35 PM 0:23 0:23 Your browser does not support the [objec…" at bounding box center [628, 380] width 530 height 199
click at [740, 405] on div "1.0x Rewind 5 seconds Play Audio Skip 5 seconds" at bounding box center [717, 421] width 302 height 47
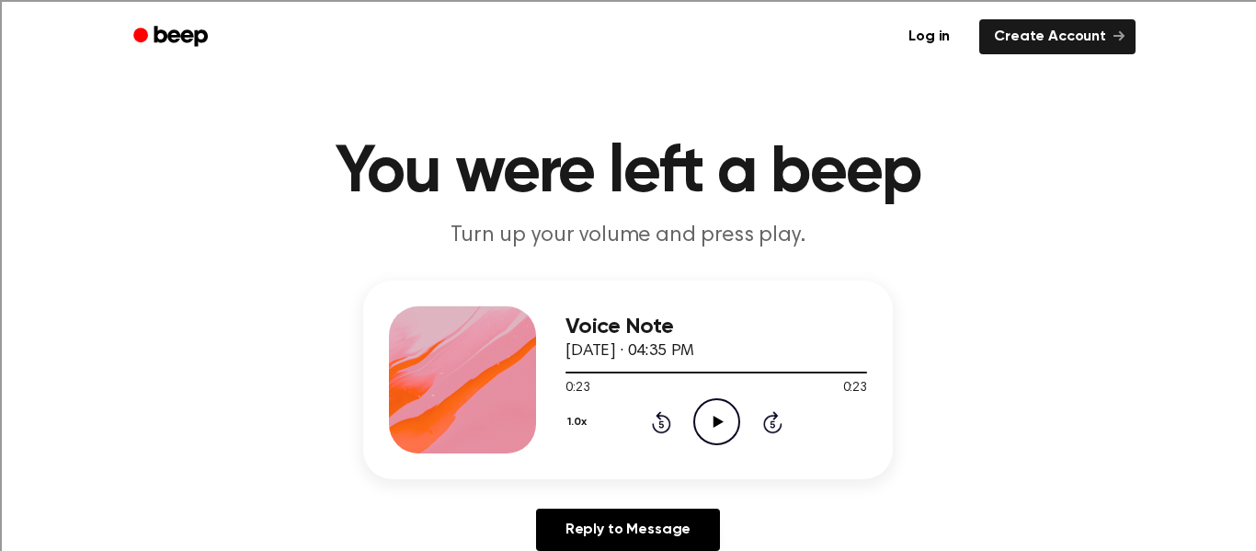
click at [727, 413] on icon "Play Audio" at bounding box center [716, 421] width 47 height 47
click at [659, 419] on icon "Rewind 5 seconds" at bounding box center [661, 422] width 20 height 24
click at [657, 417] on icon at bounding box center [661, 422] width 19 height 22
click at [658, 420] on icon "Rewind 5 seconds" at bounding box center [661, 422] width 20 height 24
click at [663, 413] on icon "Rewind 5 seconds" at bounding box center [661, 422] width 20 height 24
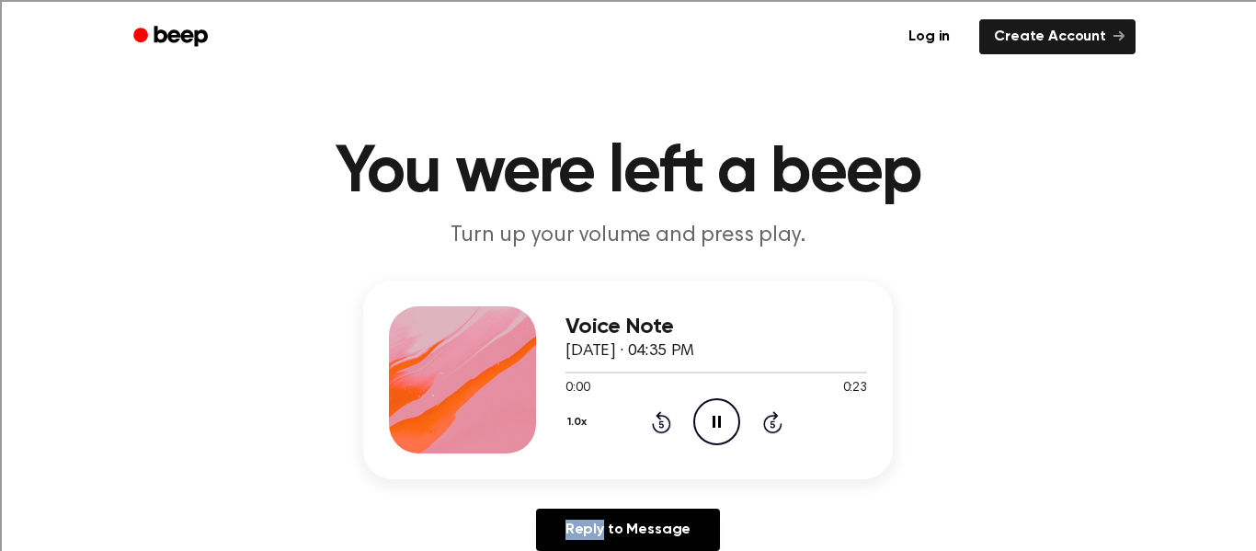
click at [663, 413] on icon "Rewind 5 seconds" at bounding box center [661, 422] width 20 height 24
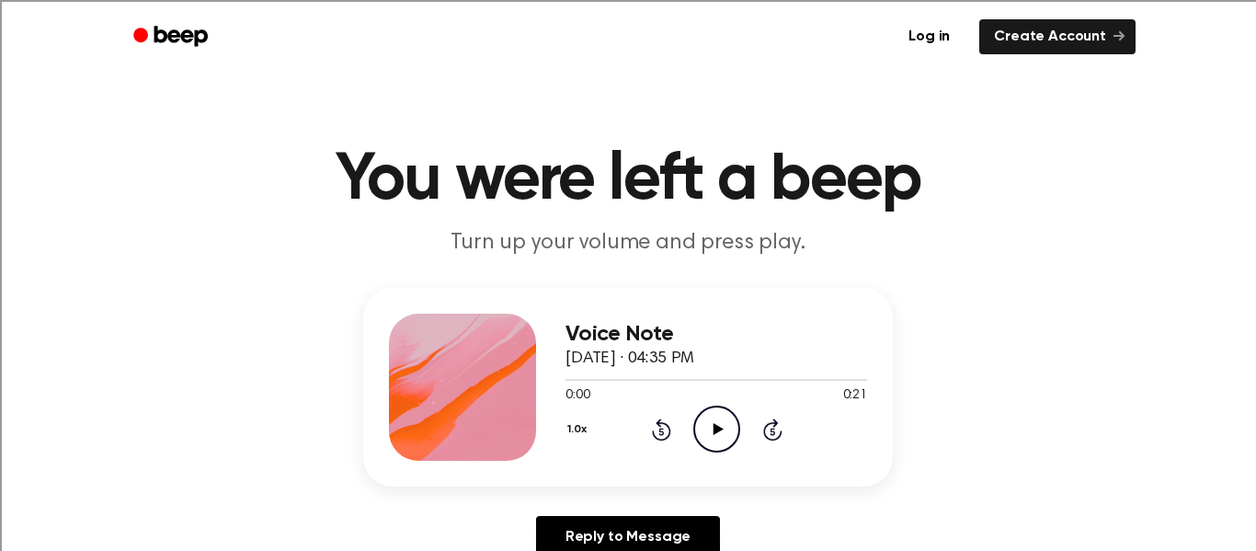
click at [706, 430] on icon "Play Audio" at bounding box center [716, 429] width 47 height 47
click at [659, 422] on icon at bounding box center [661, 429] width 19 height 22
click at [663, 426] on icon "Rewind 5 seconds" at bounding box center [661, 430] width 20 height 24
click at [662, 423] on icon at bounding box center [661, 429] width 19 height 22
click at [659, 428] on icon at bounding box center [661, 429] width 19 height 22
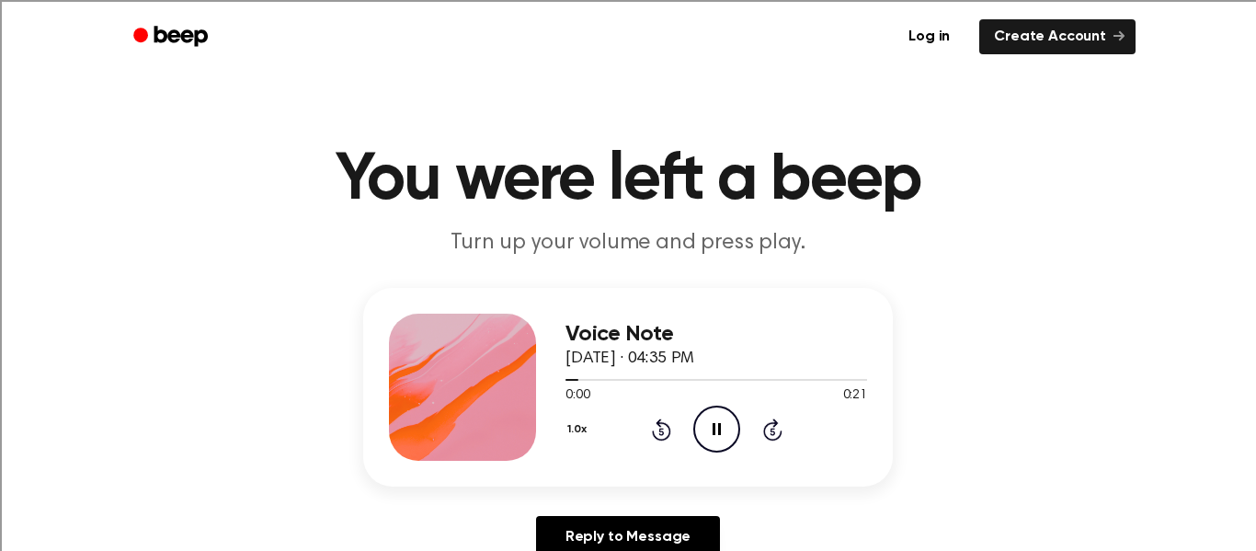
click at [659, 426] on icon at bounding box center [661, 429] width 19 height 22
click at [659, 428] on icon "Rewind 5 seconds" at bounding box center [661, 430] width 20 height 24
click at [774, 426] on icon at bounding box center [772, 429] width 19 height 22
click at [657, 431] on icon "Rewind 5 seconds" at bounding box center [661, 430] width 20 height 24
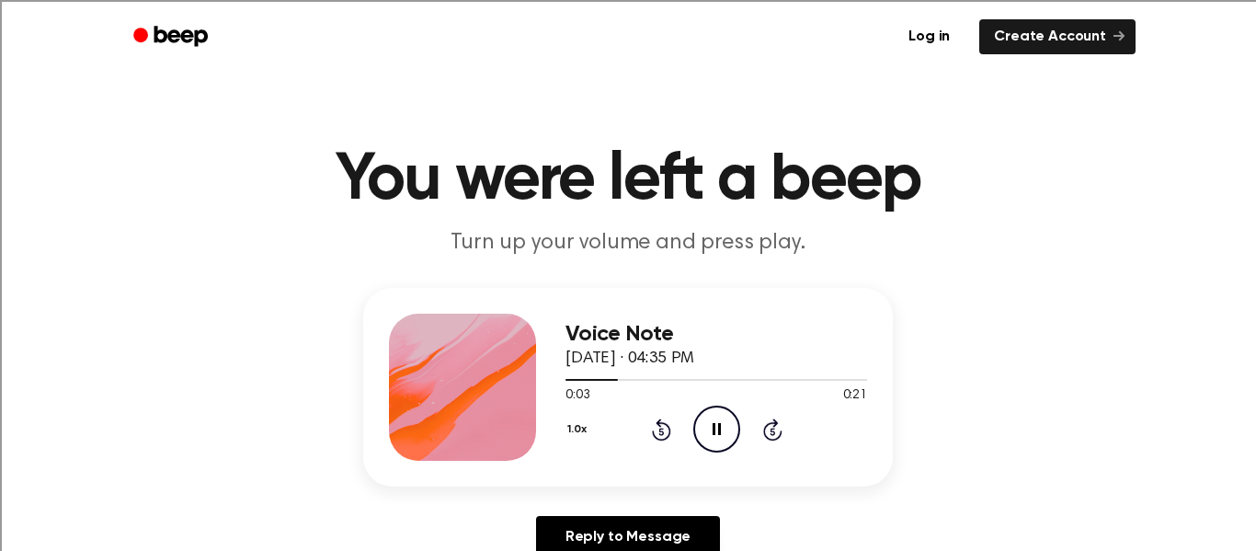
click at [655, 431] on icon "Rewind 5 seconds" at bounding box center [661, 430] width 20 height 24
click at [704, 426] on icon "Play Audio" at bounding box center [716, 429] width 47 height 47
click at [659, 420] on icon at bounding box center [661, 429] width 19 height 22
click at [725, 421] on icon "Play Audio" at bounding box center [716, 429] width 47 height 47
click at [659, 434] on icon "Rewind 5 seconds" at bounding box center [661, 430] width 20 height 24
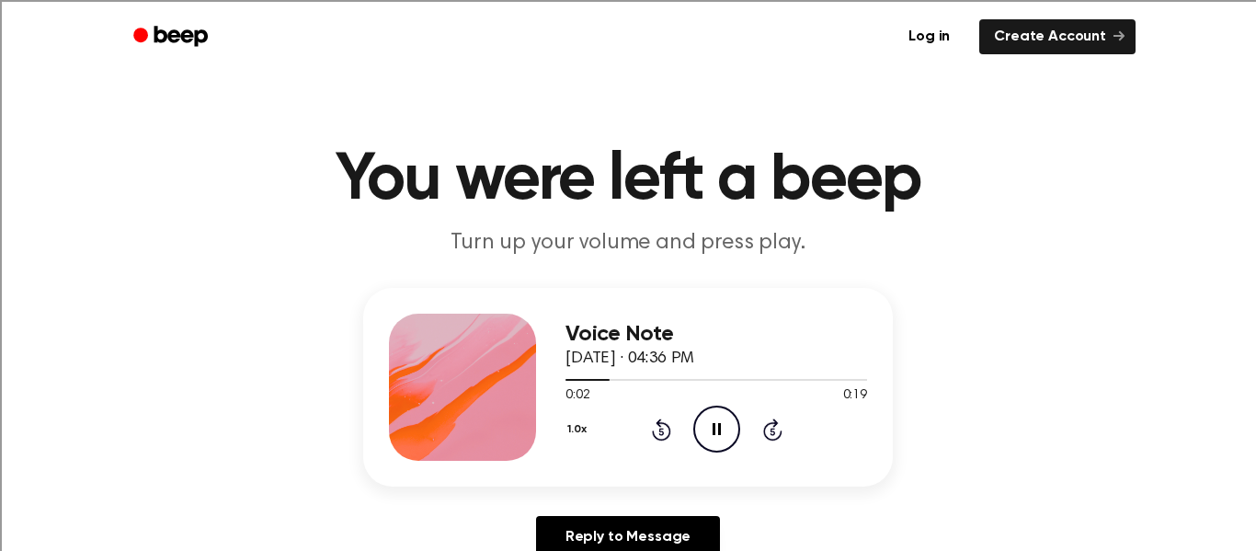
click at [659, 431] on icon at bounding box center [661, 431] width 5 height 7
click at [659, 430] on icon "Rewind 5 seconds" at bounding box center [661, 430] width 20 height 24
click at [658, 429] on icon "Rewind 5 seconds" at bounding box center [661, 430] width 20 height 24
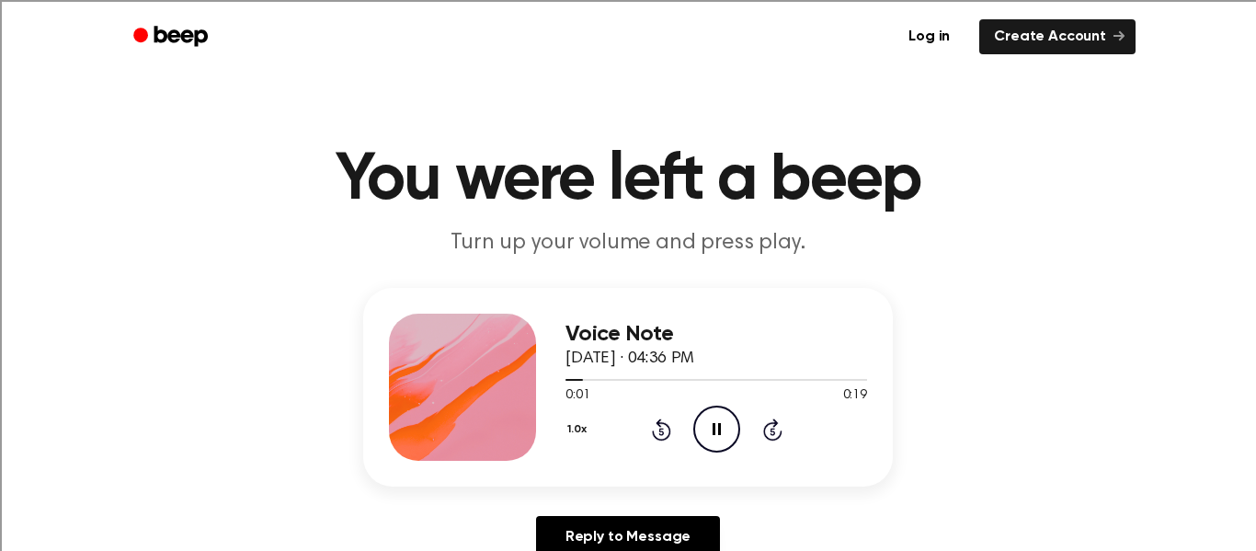
click at [658, 428] on icon "Rewind 5 seconds" at bounding box center [661, 430] width 20 height 24
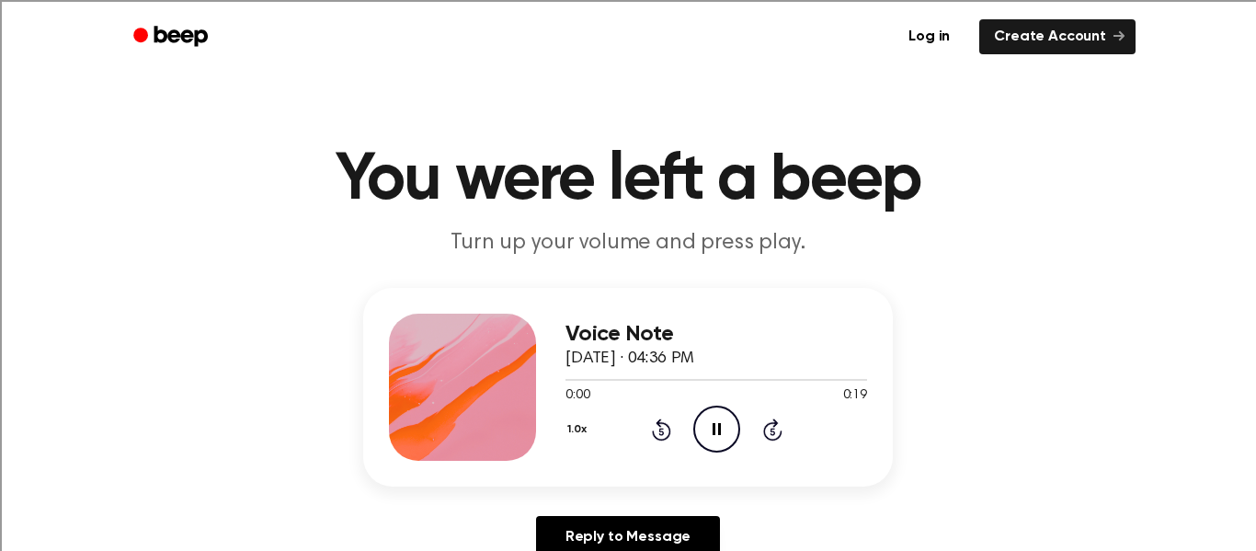
click at [658, 428] on icon "Rewind 5 seconds" at bounding box center [661, 430] width 20 height 24
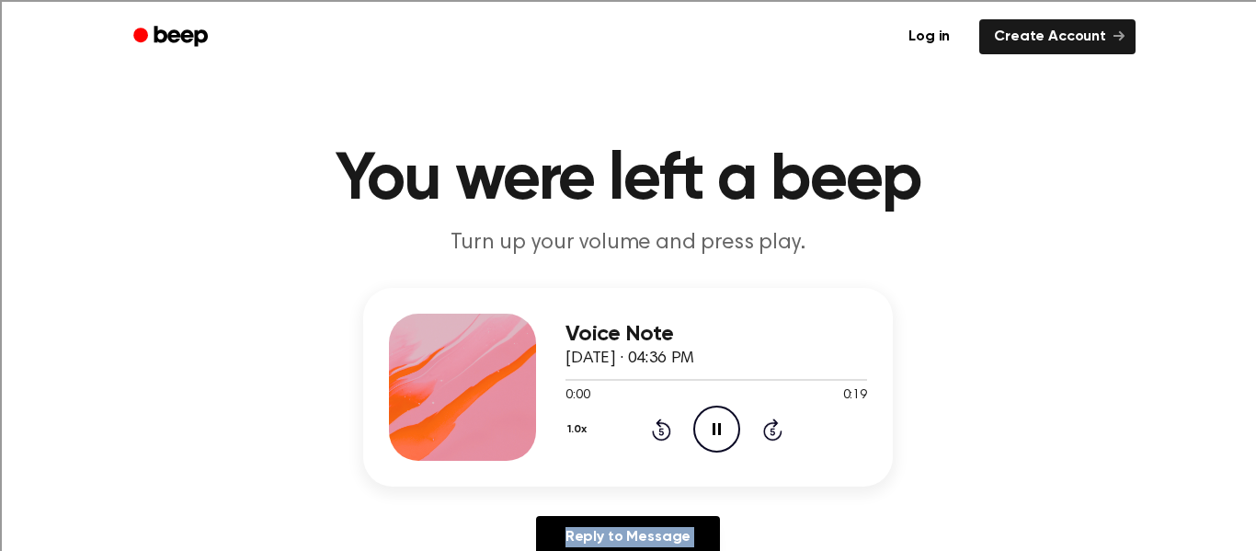
click at [658, 428] on icon "Rewind 5 seconds" at bounding box center [661, 430] width 20 height 24
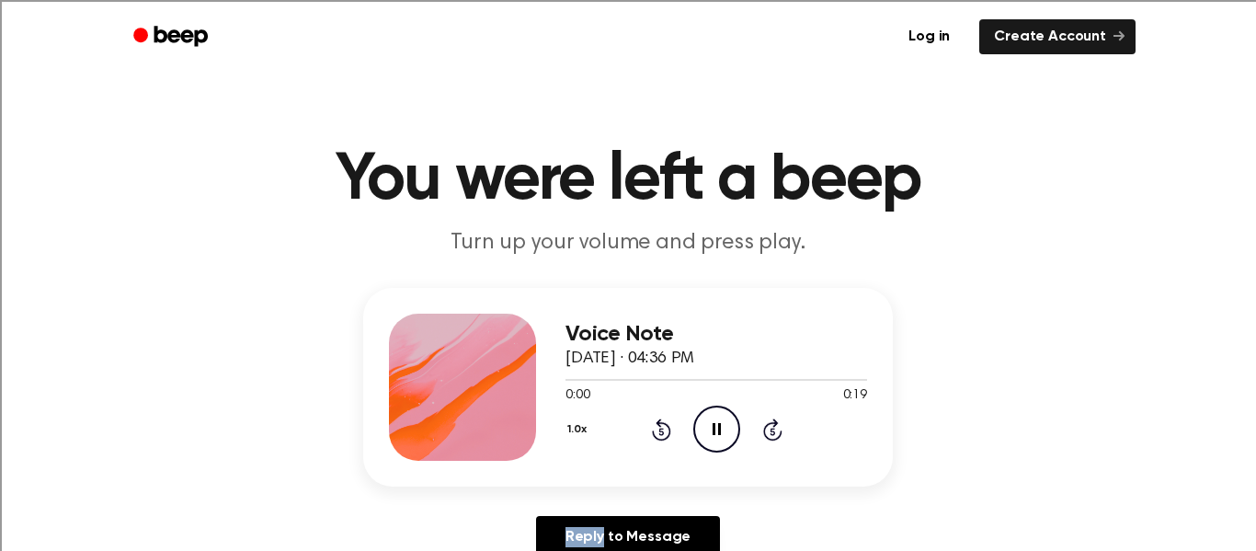
click at [658, 428] on icon "Rewind 5 seconds" at bounding box center [661, 430] width 20 height 24
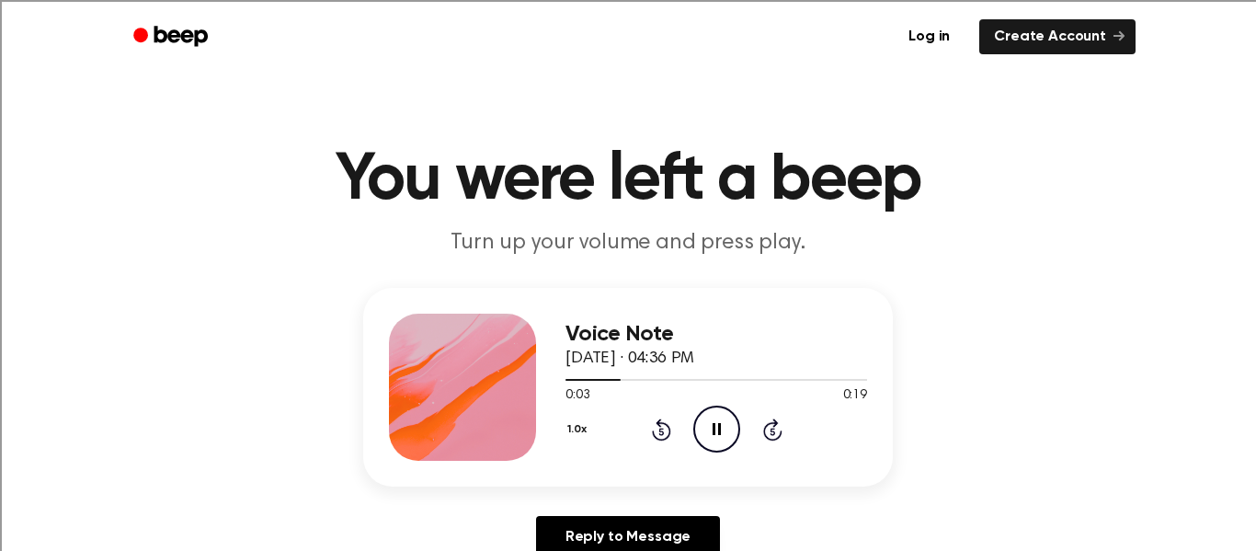
click at [658, 428] on icon "Rewind 5 seconds" at bounding box center [661, 430] width 20 height 24
click at [715, 418] on icon "Play Audio" at bounding box center [716, 429] width 47 height 47
click at [662, 433] on icon at bounding box center [661, 431] width 5 height 7
click at [664, 431] on icon "Rewind 5 seconds" at bounding box center [661, 430] width 20 height 24
click at [661, 430] on icon "Rewind 5 seconds" at bounding box center [661, 430] width 20 height 24
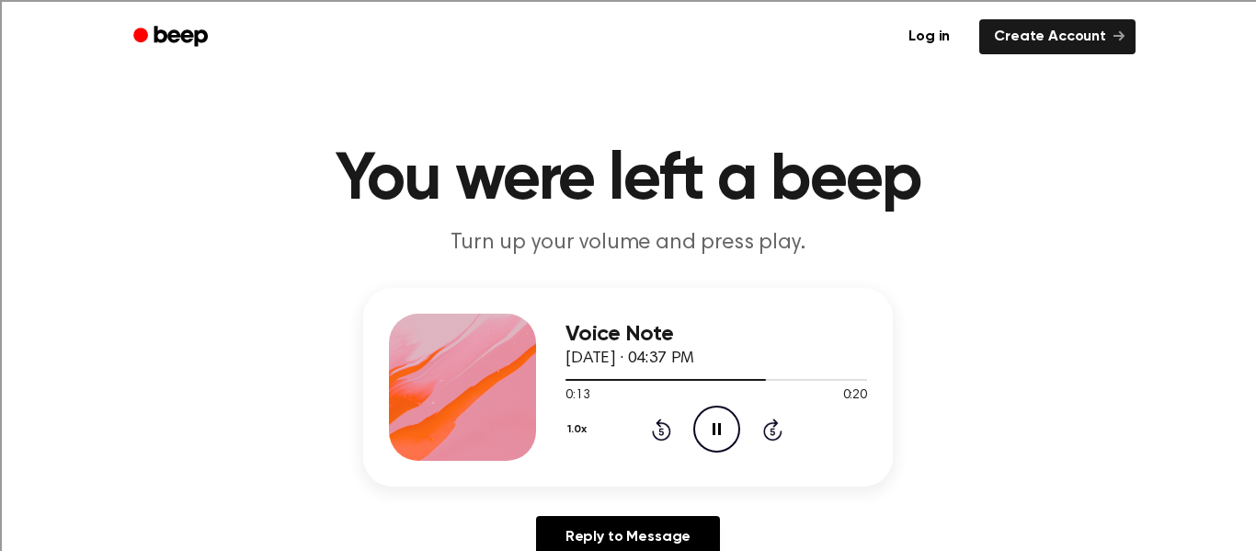
click at [661, 430] on icon at bounding box center [661, 431] width 5 height 7
click at [660, 430] on icon at bounding box center [661, 431] width 5 height 7
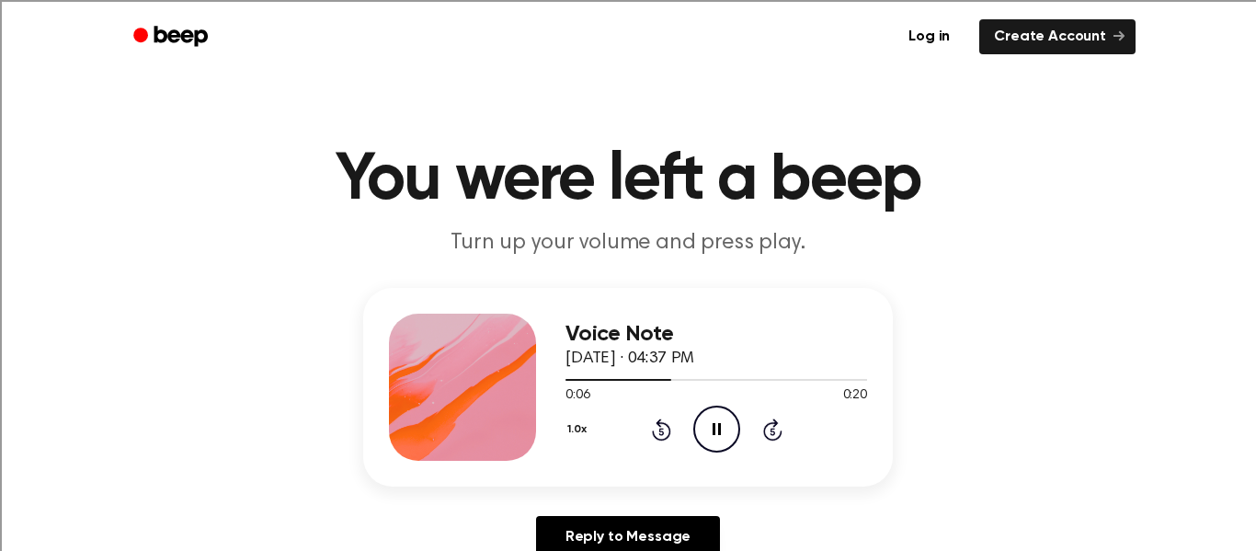
click at [656, 426] on icon "Rewind 5 seconds" at bounding box center [661, 430] width 20 height 24
click at [724, 446] on icon "Pause Audio" at bounding box center [716, 429] width 47 height 47
click at [714, 430] on icon at bounding box center [718, 429] width 10 height 12
click at [706, 419] on icon "Play Audio" at bounding box center [716, 429] width 47 height 47
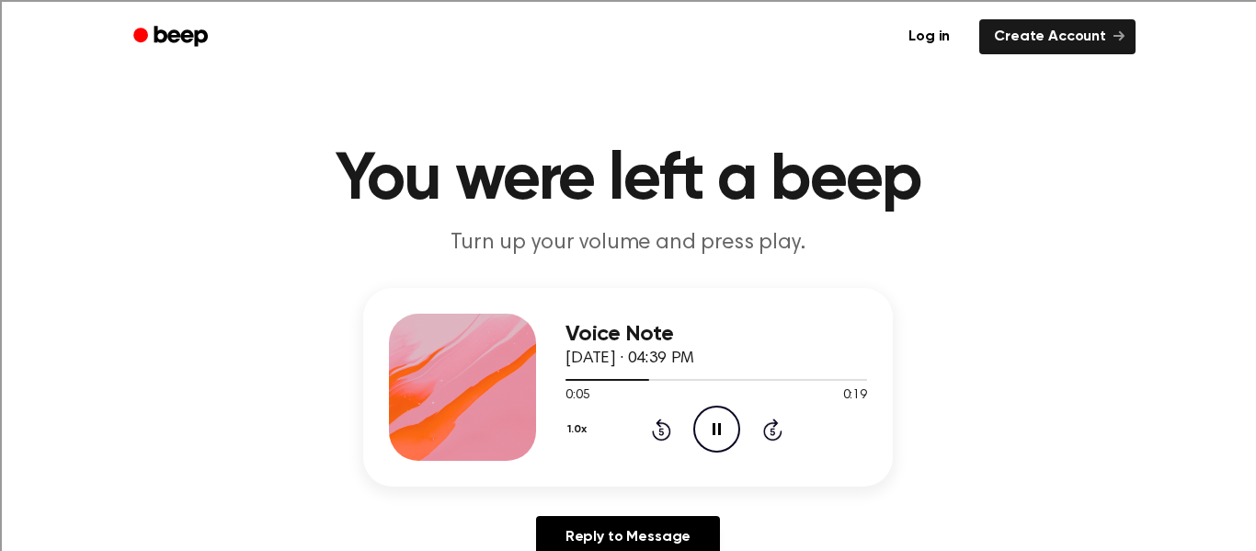
click at [659, 431] on icon at bounding box center [661, 431] width 5 height 7
click at [659, 430] on icon "Rewind 5 seconds" at bounding box center [661, 430] width 20 height 24
click at [716, 424] on icon "Pause Audio" at bounding box center [716, 429] width 47 height 47
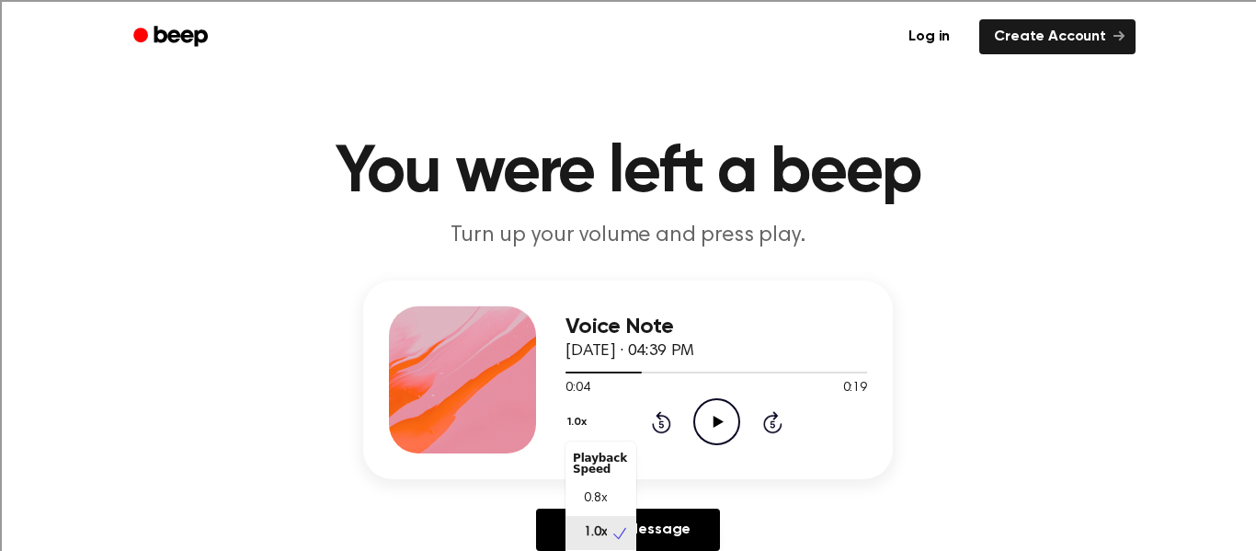
click at [570, 432] on button "1.0x" at bounding box center [580, 422] width 28 height 31
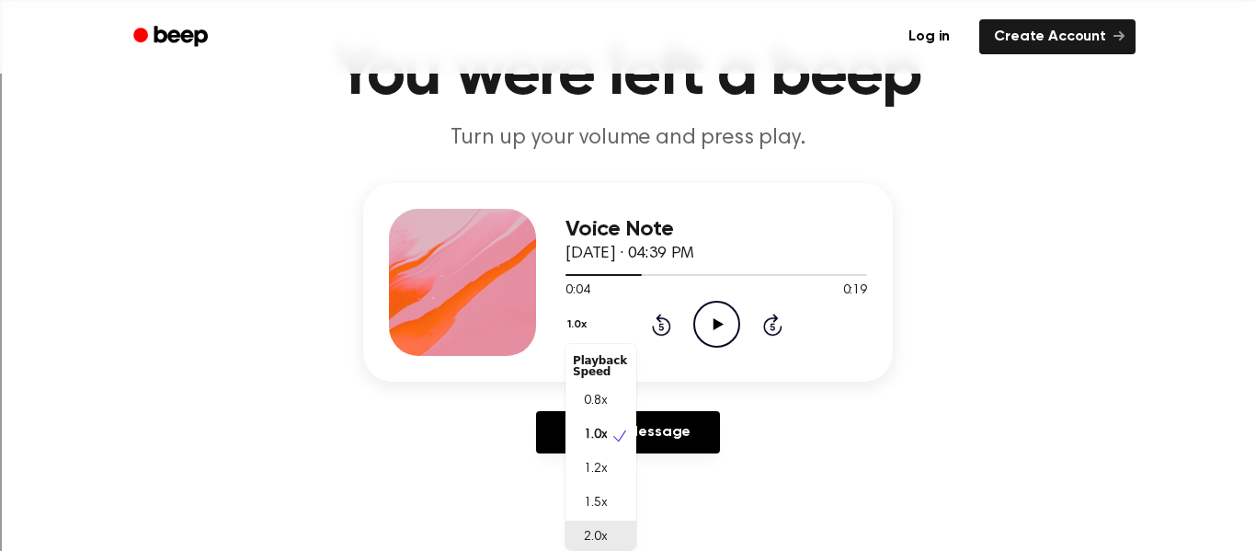
scroll to position [5, 0]
click at [593, 527] on span "2.0x" at bounding box center [595, 532] width 23 height 19
click at [709, 327] on icon "Play Audio" at bounding box center [716, 324] width 47 height 47
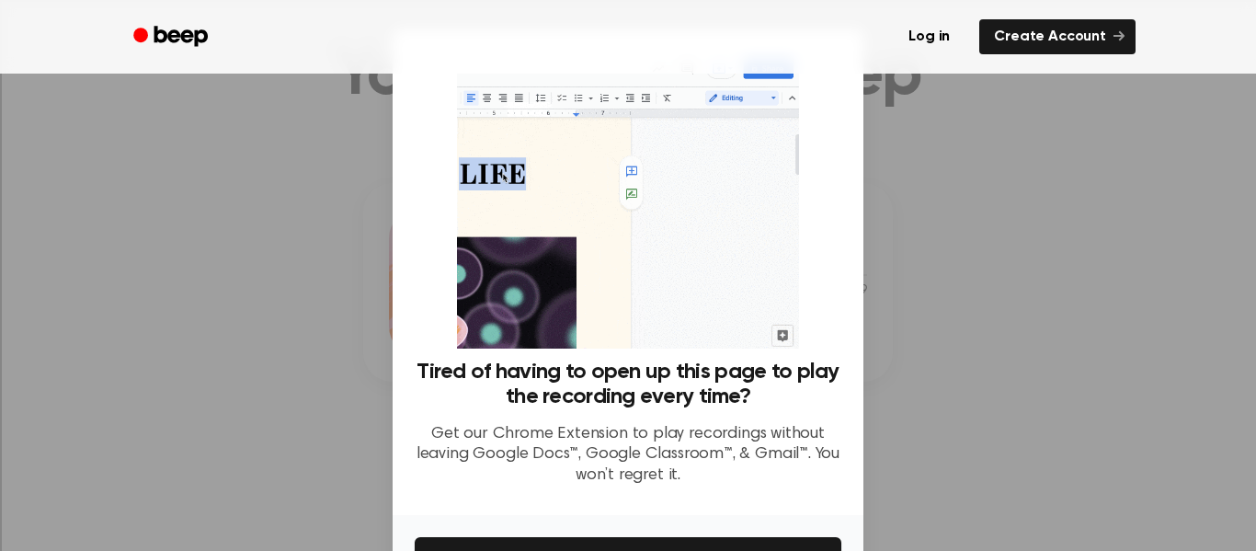
click at [391, 374] on div at bounding box center [628, 275] width 1256 height 551
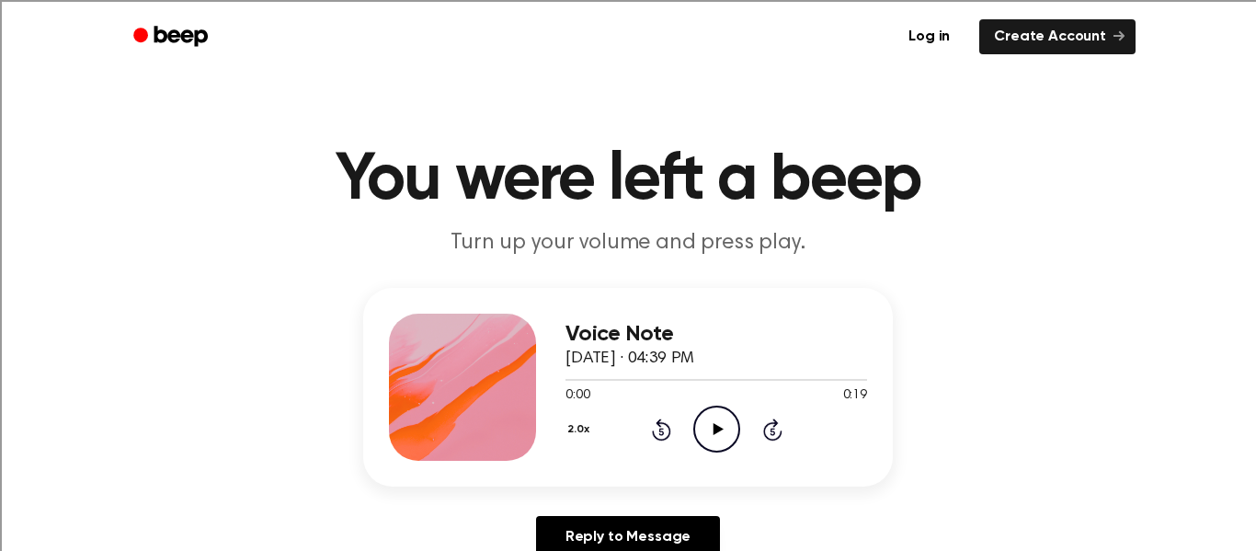
click at [694, 425] on circle at bounding box center [716, 429] width 45 height 45
click at [662, 432] on icon at bounding box center [661, 431] width 5 height 7
click at [659, 429] on icon at bounding box center [661, 431] width 5 height 7
click at [662, 426] on icon "Rewind 5 seconds" at bounding box center [661, 430] width 20 height 24
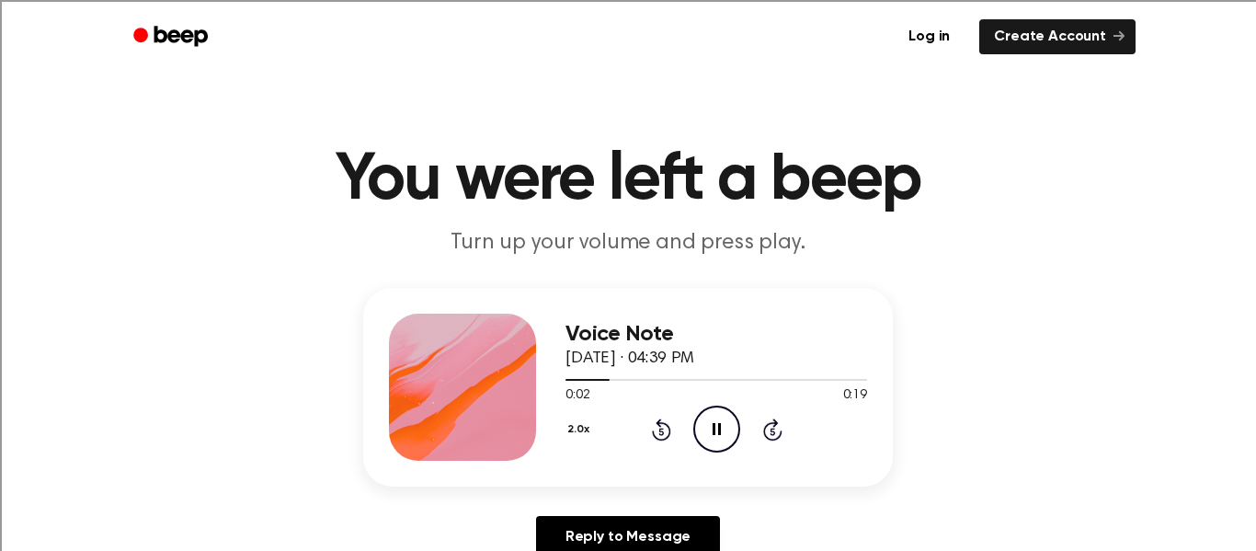
click at [662, 423] on icon at bounding box center [661, 429] width 19 height 22
click at [670, 419] on icon "Rewind 5 seconds" at bounding box center [661, 430] width 20 height 24
click at [713, 419] on icon "Play Audio" at bounding box center [716, 429] width 47 height 47
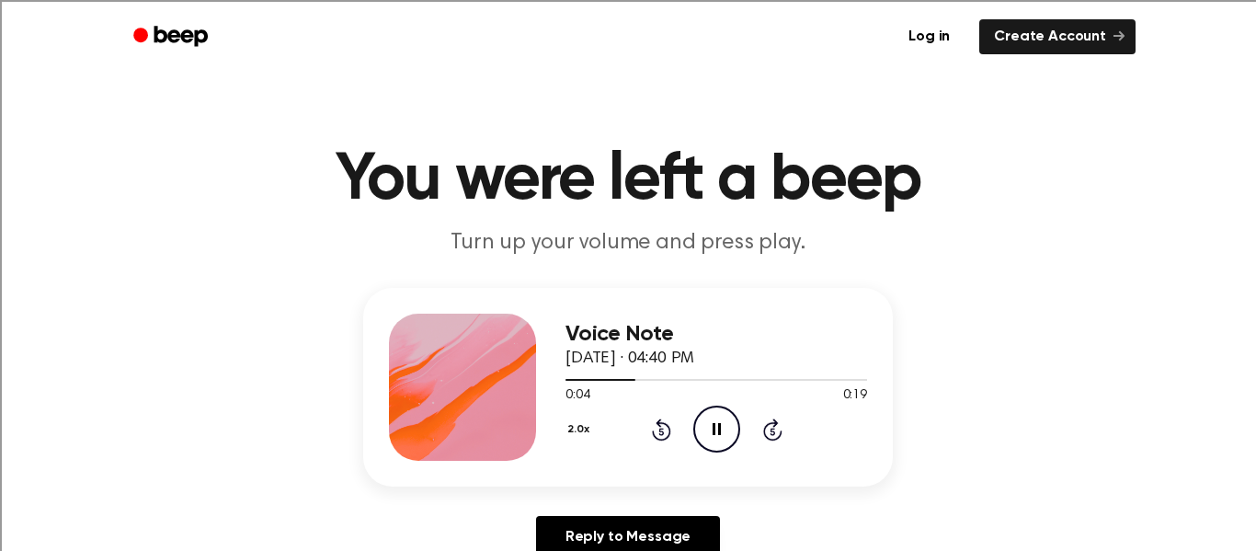
click at [656, 429] on icon "Rewind 5 seconds" at bounding box center [661, 430] width 20 height 24
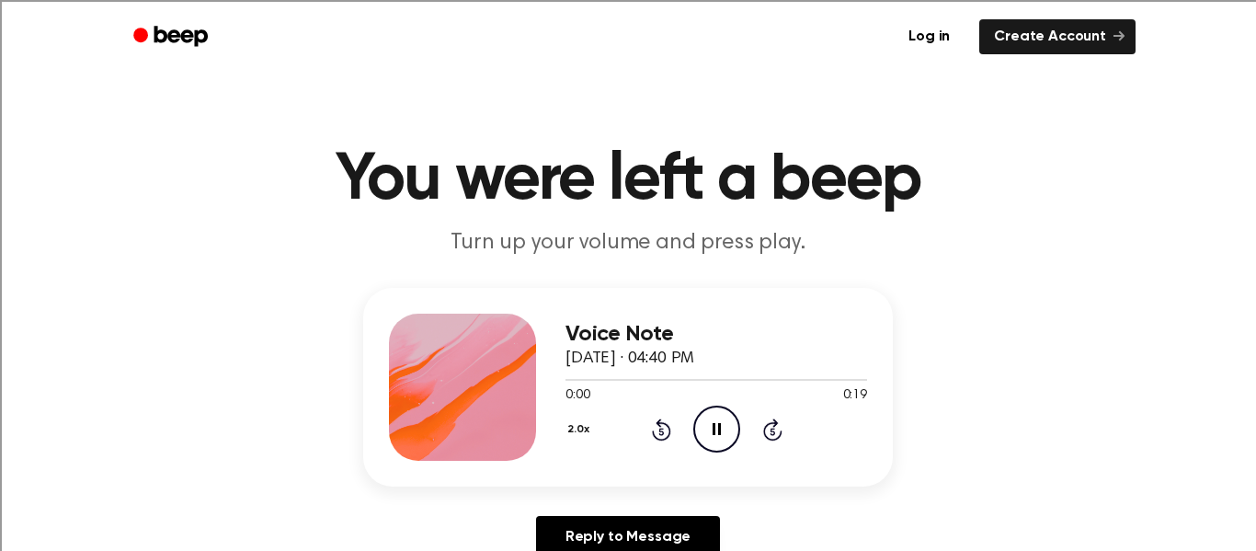
click at [656, 429] on icon "Rewind 5 seconds" at bounding box center [661, 430] width 20 height 24
click at [648, 423] on div "2.0x Rewind 5 seconds Pause Audio Skip 5 seconds" at bounding box center [717, 429] width 302 height 47
click at [665, 424] on icon at bounding box center [661, 429] width 19 height 22
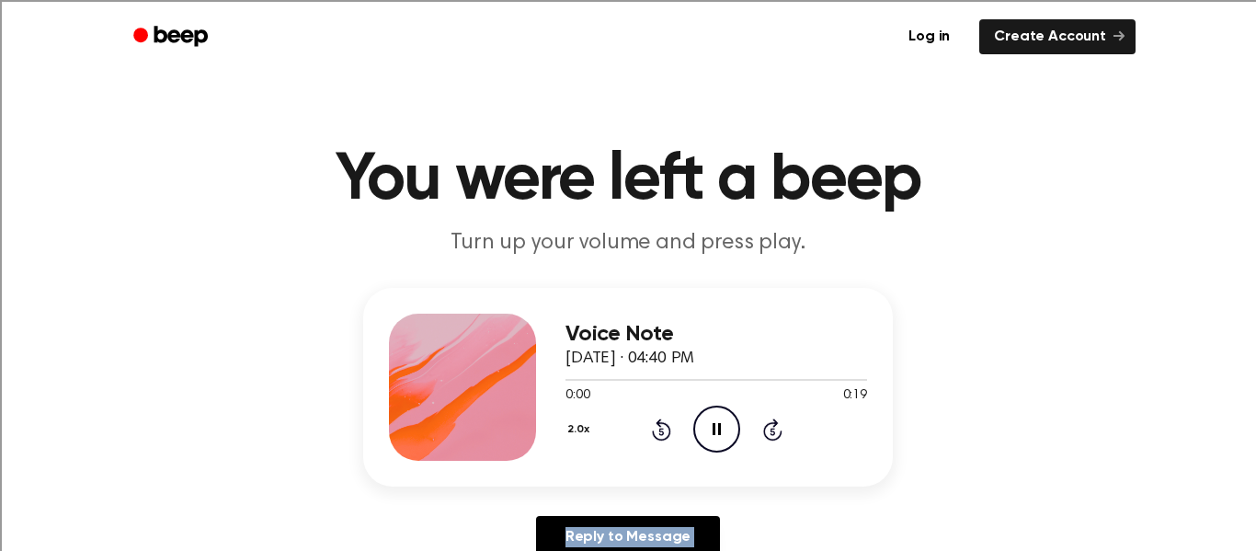
click at [665, 424] on icon at bounding box center [661, 429] width 19 height 22
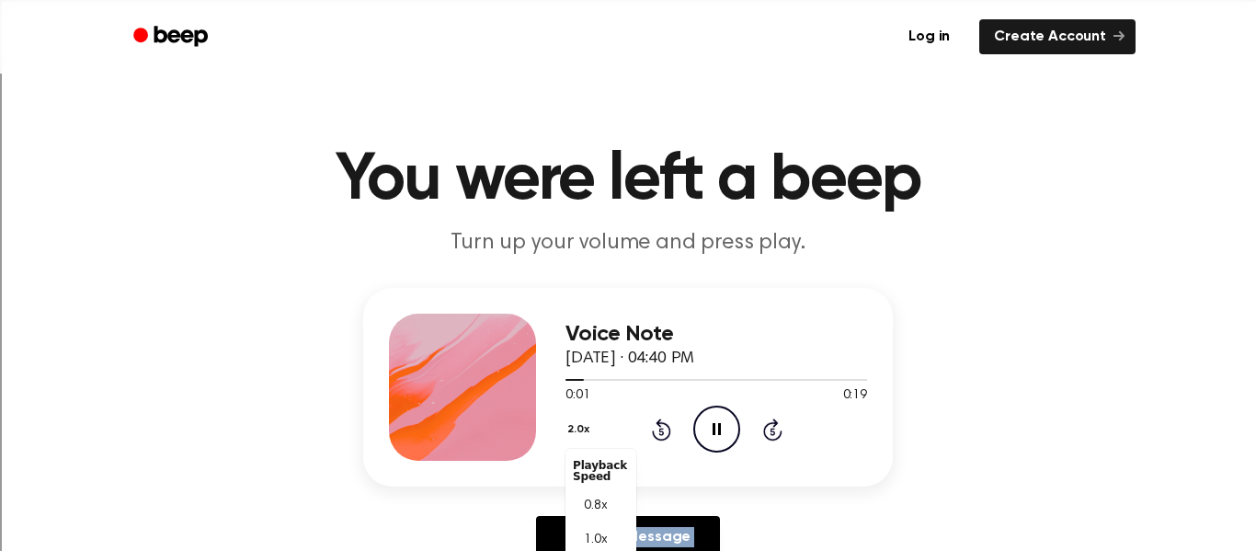
click at [571, 427] on div "2.0x Playback Speed 0.8x 1.0x 1.2x 1.5x 2.0x" at bounding box center [581, 431] width 30 height 29
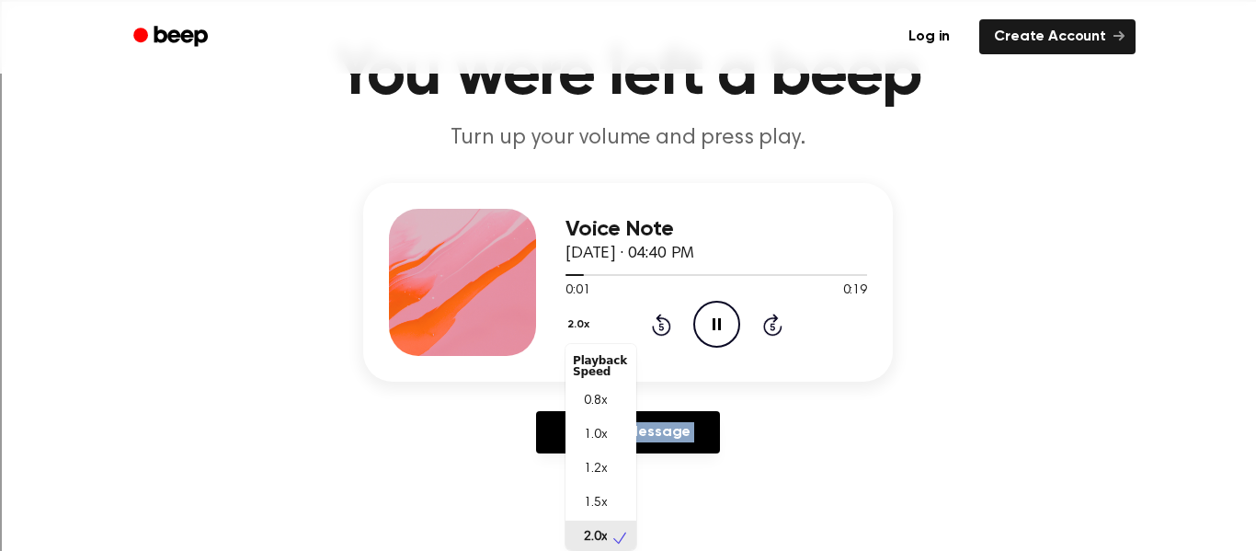
scroll to position [5, 0]
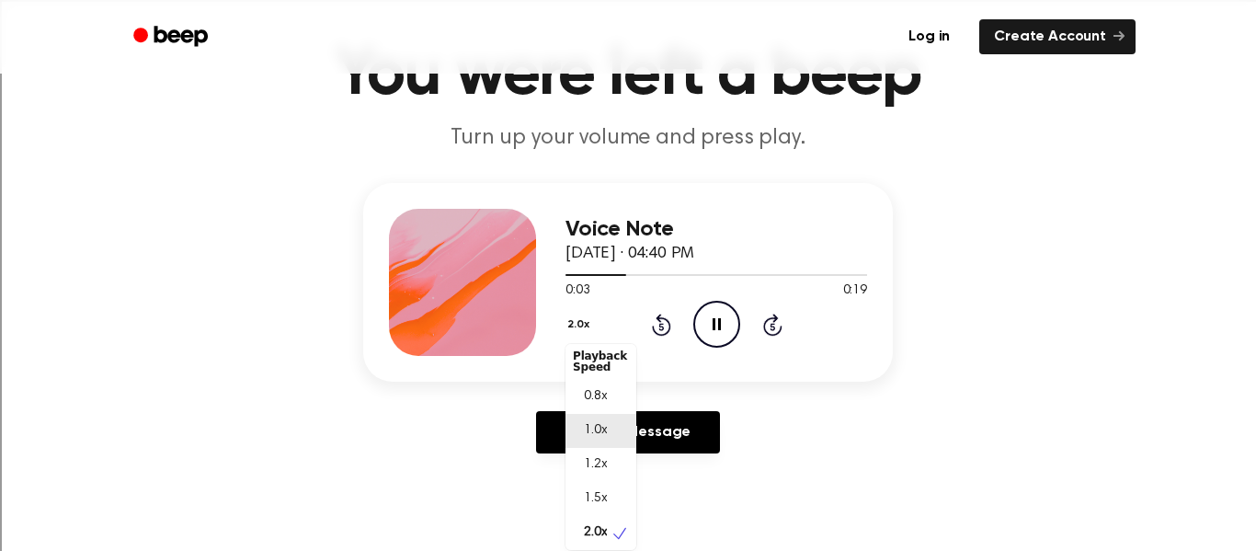
click at [583, 416] on div "1.0x" at bounding box center [601, 431] width 71 height 34
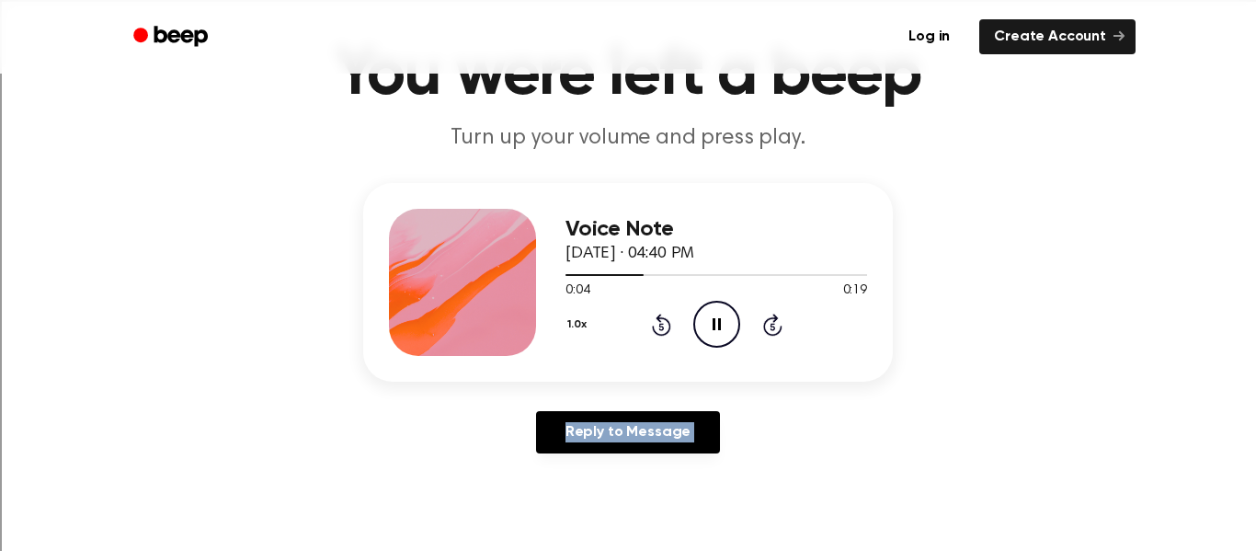
click at [539, 425] on div "Reply to Message" at bounding box center [628, 439] width 530 height 57
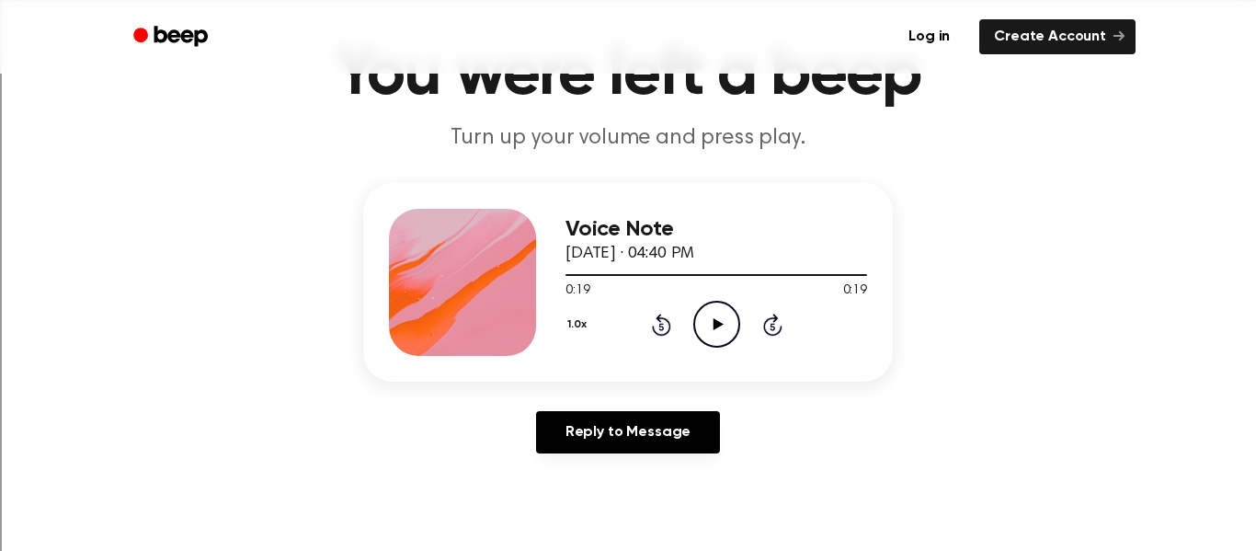
click at [721, 308] on icon "Play Audio" at bounding box center [716, 324] width 47 height 47
click at [663, 324] on icon "Rewind 5 seconds" at bounding box center [661, 325] width 20 height 24
click at [582, 316] on button "1.0x" at bounding box center [580, 324] width 28 height 31
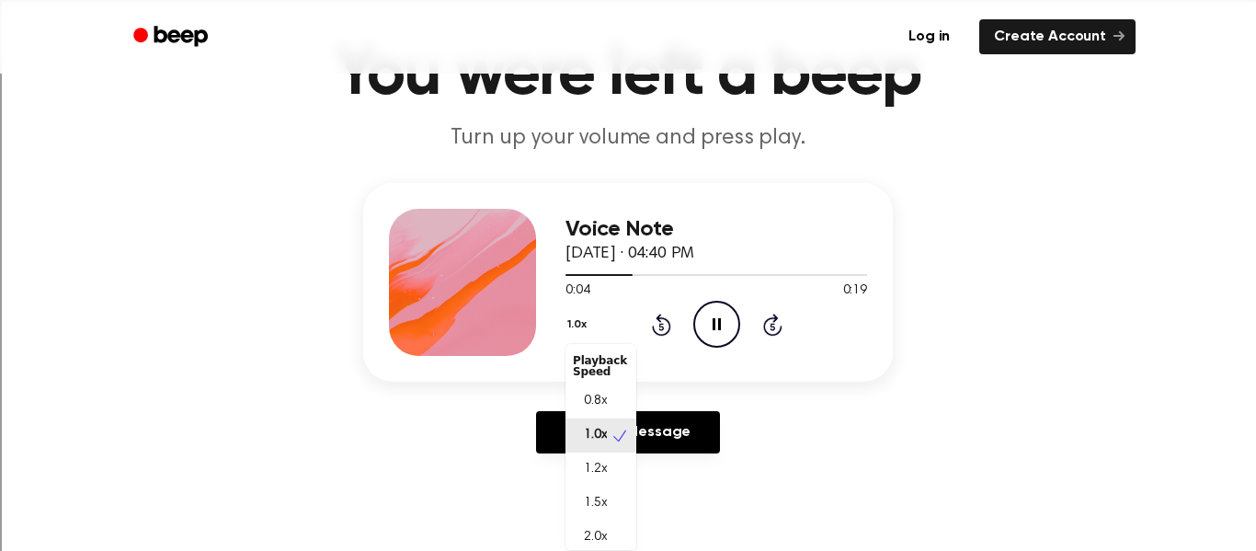
click at [400, 365] on div "Voice Note [DATE] · 04:40 PM 0:04 0:19 Your browser does not support the [objec…" at bounding box center [628, 282] width 530 height 199
click at [666, 321] on icon at bounding box center [661, 325] width 19 height 22
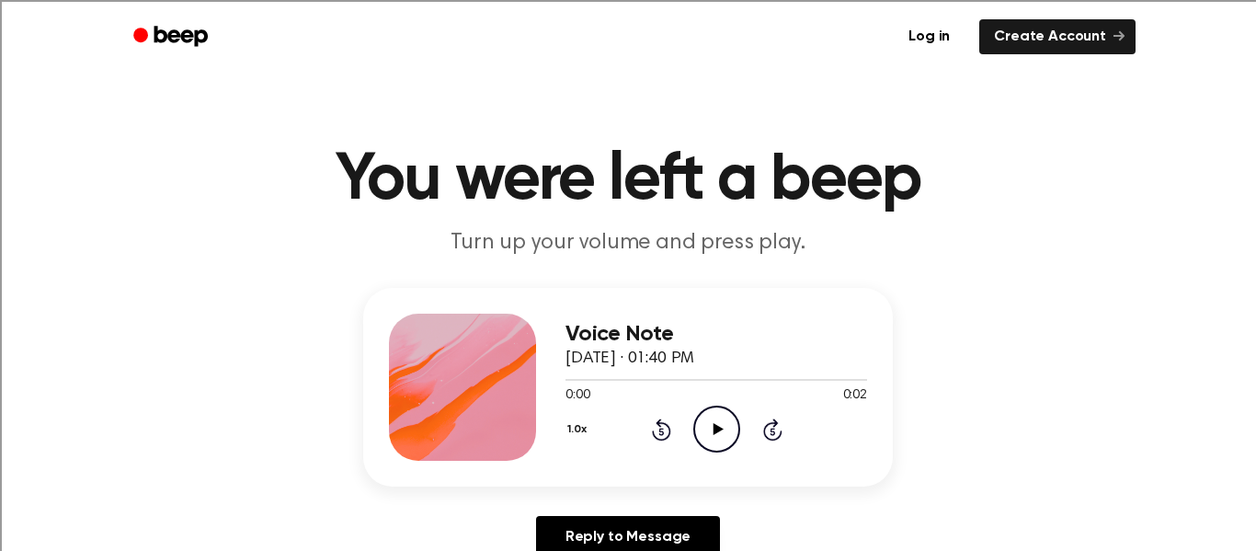
click at [703, 431] on icon "Play Audio" at bounding box center [716, 429] width 47 height 47
click at [721, 435] on icon "Play Audio" at bounding box center [716, 429] width 47 height 47
click at [697, 426] on icon "Play Audio" at bounding box center [716, 429] width 47 height 47
click at [659, 420] on icon at bounding box center [661, 429] width 19 height 22
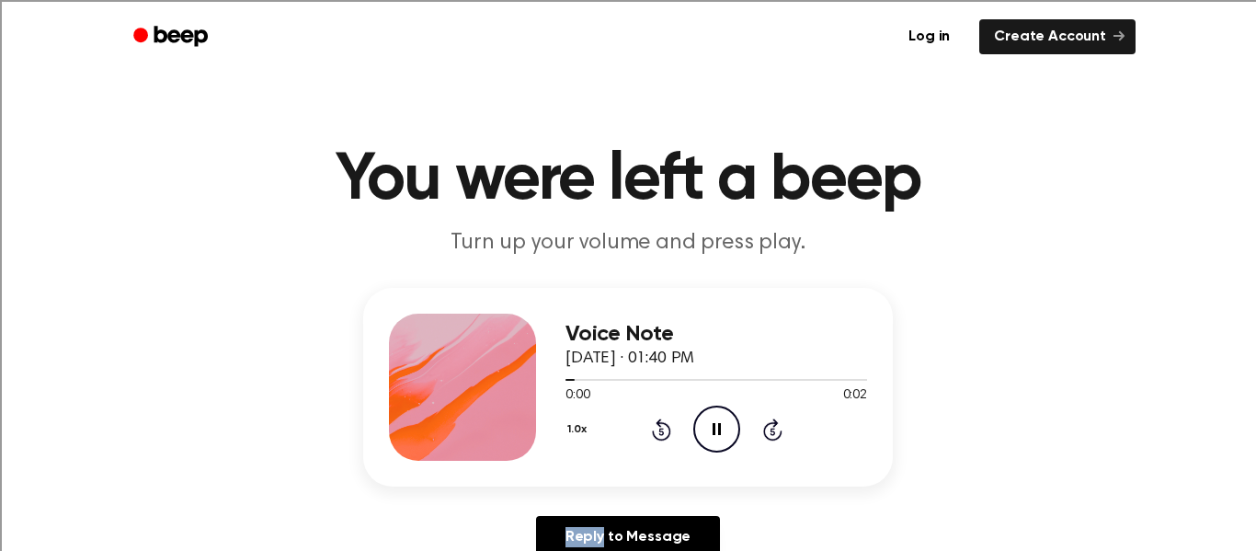
click at [659, 418] on icon "Rewind 5 seconds" at bounding box center [661, 430] width 20 height 24
click at [661, 430] on icon at bounding box center [661, 431] width 5 height 7
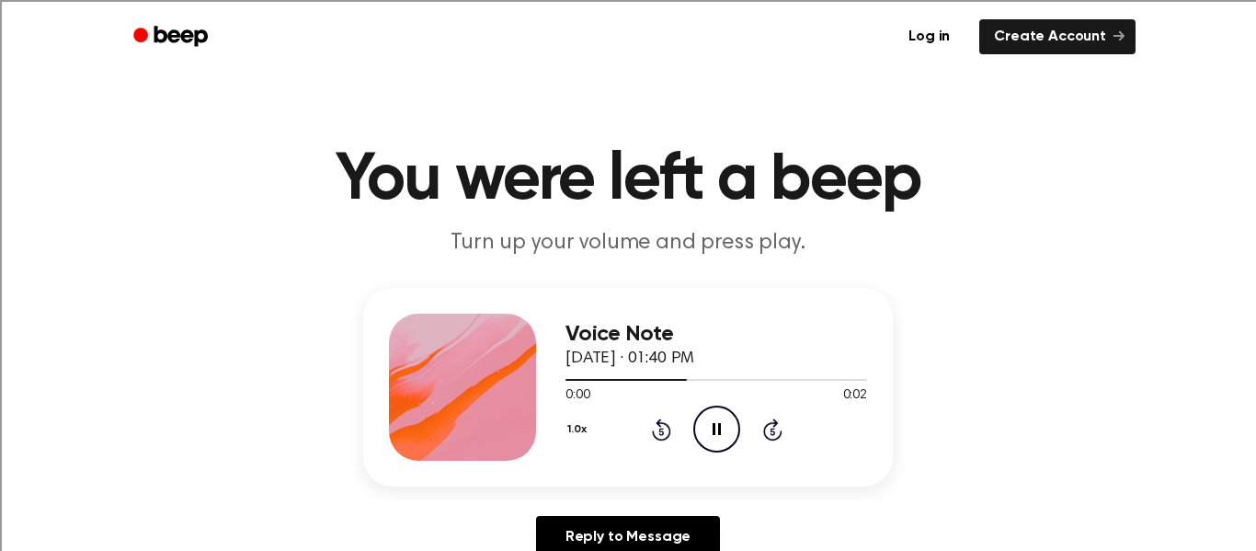
click at [665, 430] on icon "Rewind 5 seconds" at bounding box center [661, 430] width 20 height 24
click at [665, 429] on icon "Rewind 5 seconds" at bounding box center [661, 430] width 20 height 24
click at [664, 427] on icon "Rewind 5 seconds" at bounding box center [661, 430] width 20 height 24
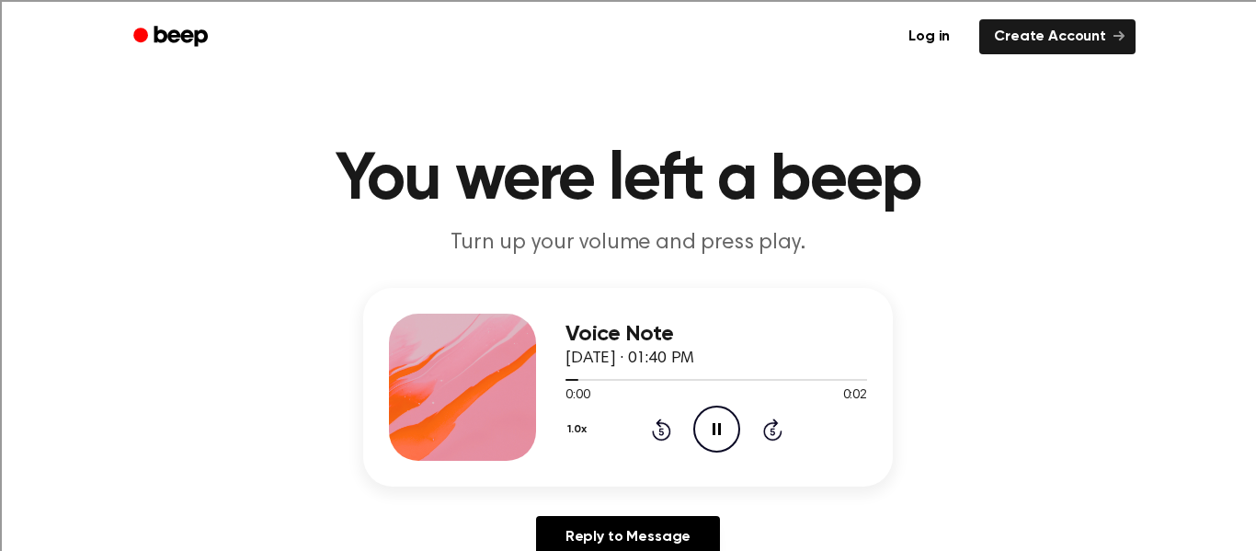
click at [664, 427] on icon "Rewind 5 seconds" at bounding box center [661, 430] width 20 height 24
click at [666, 430] on icon "Rewind 5 seconds" at bounding box center [661, 430] width 20 height 24
click at [663, 430] on icon "Rewind 5 seconds" at bounding box center [661, 430] width 20 height 24
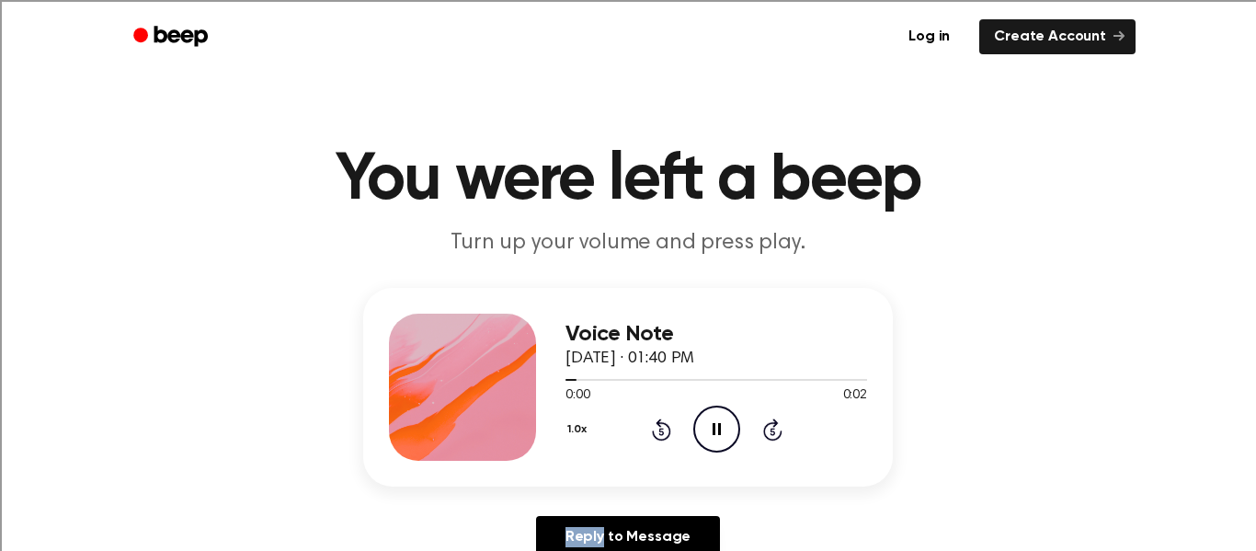
click at [663, 430] on icon "Rewind 5 seconds" at bounding box center [661, 430] width 20 height 24
click at [662, 430] on icon "Rewind 5 seconds" at bounding box center [661, 430] width 20 height 24
click at [693, 420] on icon "Play Audio" at bounding box center [716, 429] width 47 height 47
click at [693, 420] on icon "Pause Audio" at bounding box center [716, 429] width 47 height 47
click at [712, 444] on icon "Play Audio" at bounding box center [716, 429] width 47 height 47
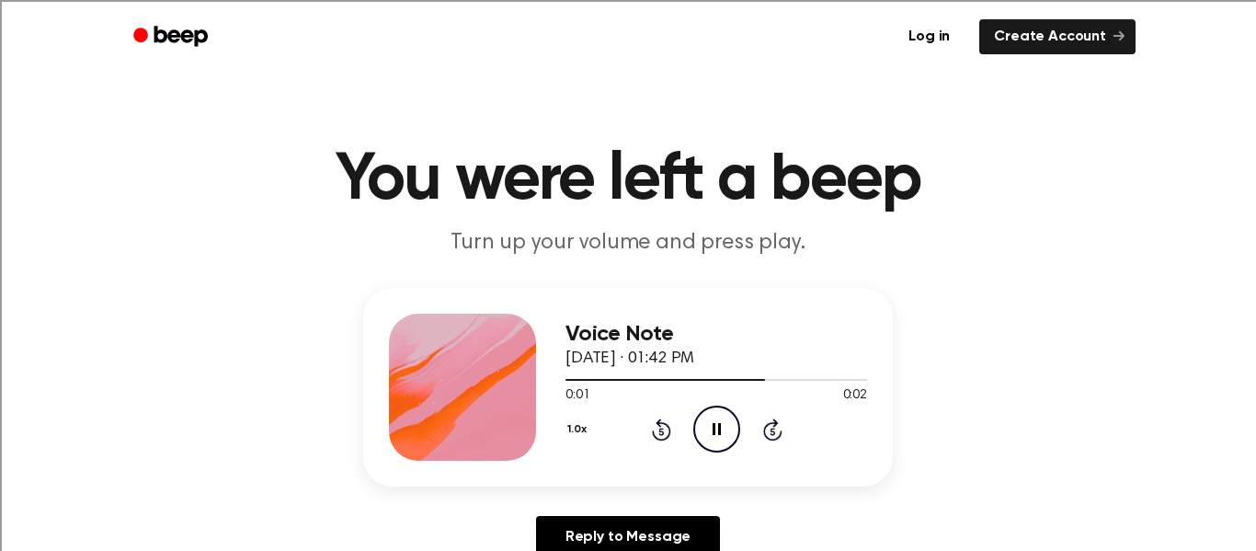
click at [654, 393] on div "0:01 0:02" at bounding box center [717, 395] width 302 height 19
click at [657, 428] on icon "Rewind 5 seconds" at bounding box center [661, 430] width 20 height 24
click at [716, 438] on icon "Play Audio" at bounding box center [716, 429] width 47 height 47
click at [660, 428] on icon "Rewind 5 seconds" at bounding box center [661, 430] width 20 height 24
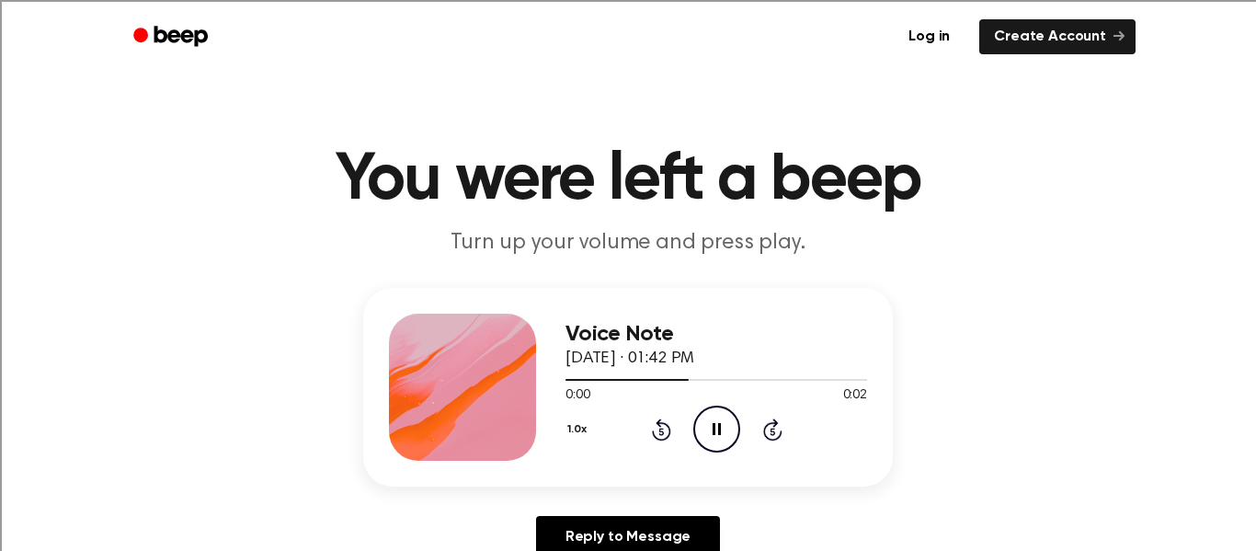
click at [660, 428] on icon "Rewind 5 seconds" at bounding box center [661, 430] width 20 height 24
click at [657, 424] on icon at bounding box center [661, 429] width 19 height 22
click at [657, 423] on icon at bounding box center [661, 429] width 19 height 22
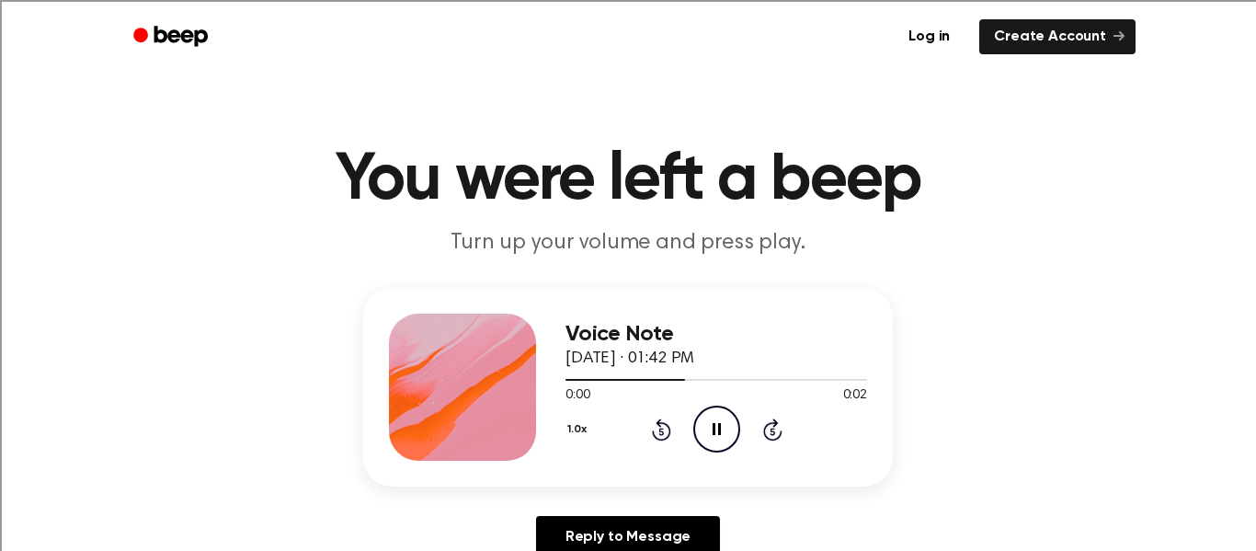
click at [655, 423] on icon "Rewind 5 seconds" at bounding box center [661, 430] width 20 height 24
click at [655, 422] on icon "Rewind 5 seconds" at bounding box center [661, 430] width 20 height 24
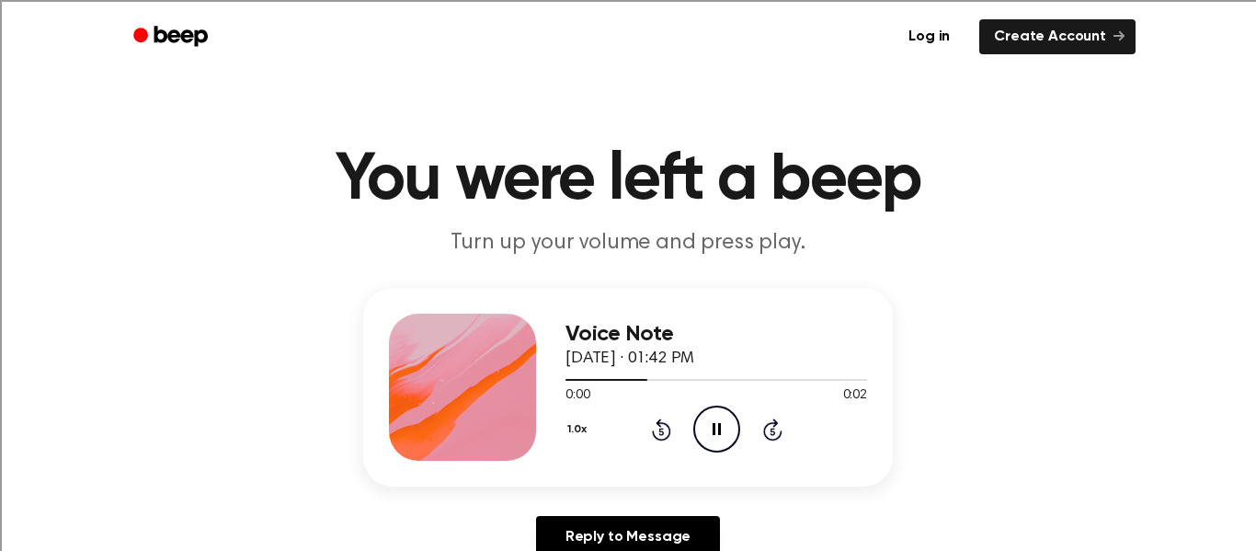
click at [655, 422] on icon "Rewind 5 seconds" at bounding box center [661, 430] width 20 height 24
click at [704, 434] on icon "Play Audio" at bounding box center [716, 429] width 47 height 47
click at [705, 421] on icon "Play Audio" at bounding box center [716, 429] width 47 height 47
click at [659, 430] on icon at bounding box center [661, 431] width 5 height 7
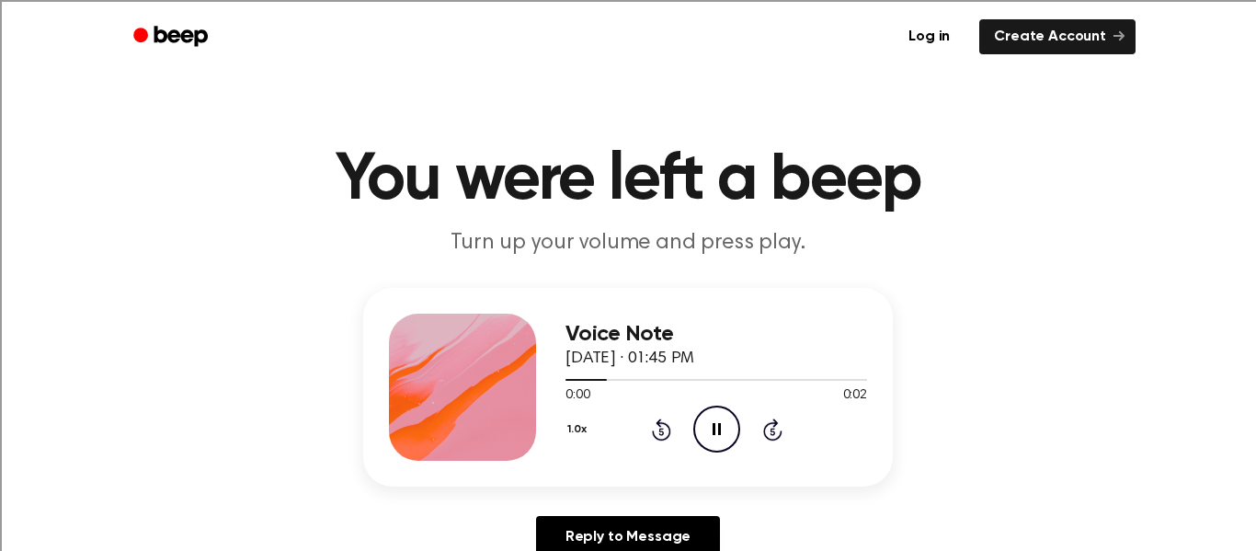
click at [658, 430] on icon "Rewind 5 seconds" at bounding box center [661, 430] width 20 height 24
click at [659, 430] on icon at bounding box center [661, 431] width 5 height 7
click at [655, 437] on icon at bounding box center [661, 429] width 19 height 22
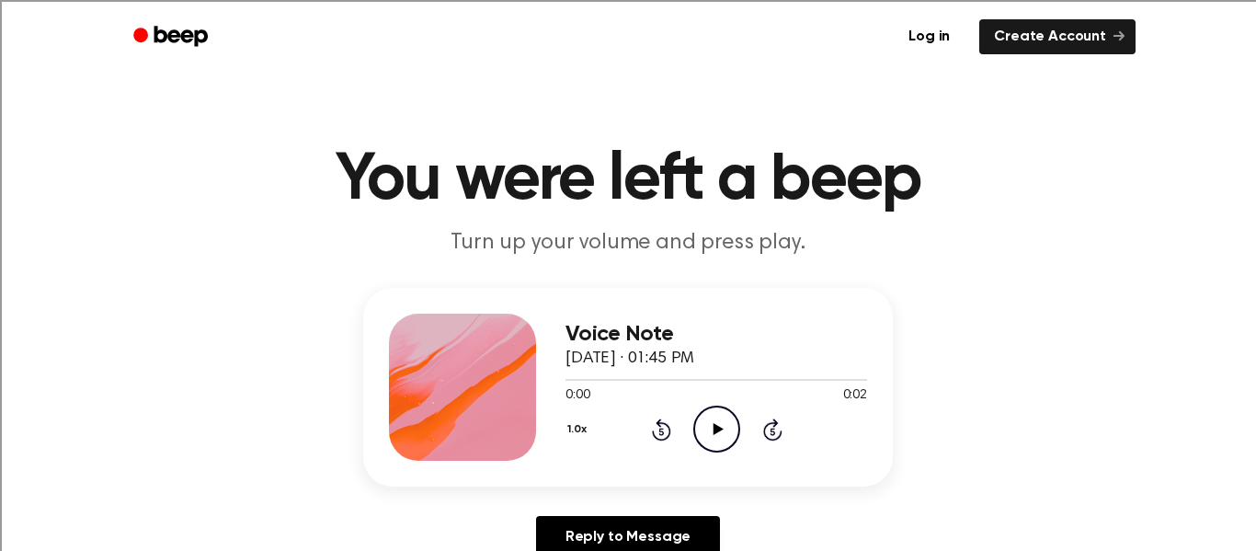
click at [697, 432] on icon "Play Audio" at bounding box center [716, 429] width 47 height 47
click at [661, 424] on icon at bounding box center [661, 429] width 19 height 22
click at [660, 424] on icon at bounding box center [661, 429] width 19 height 22
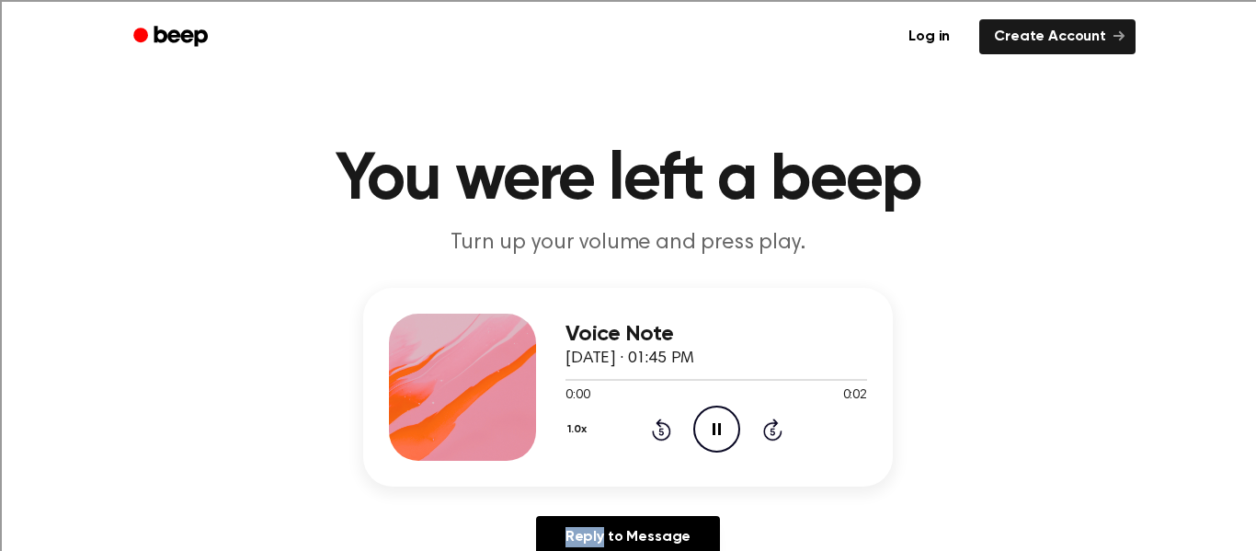
click at [660, 424] on icon at bounding box center [661, 429] width 19 height 22
click at [662, 424] on icon at bounding box center [661, 429] width 19 height 22
